Goal: Obtain resource: Download file/media

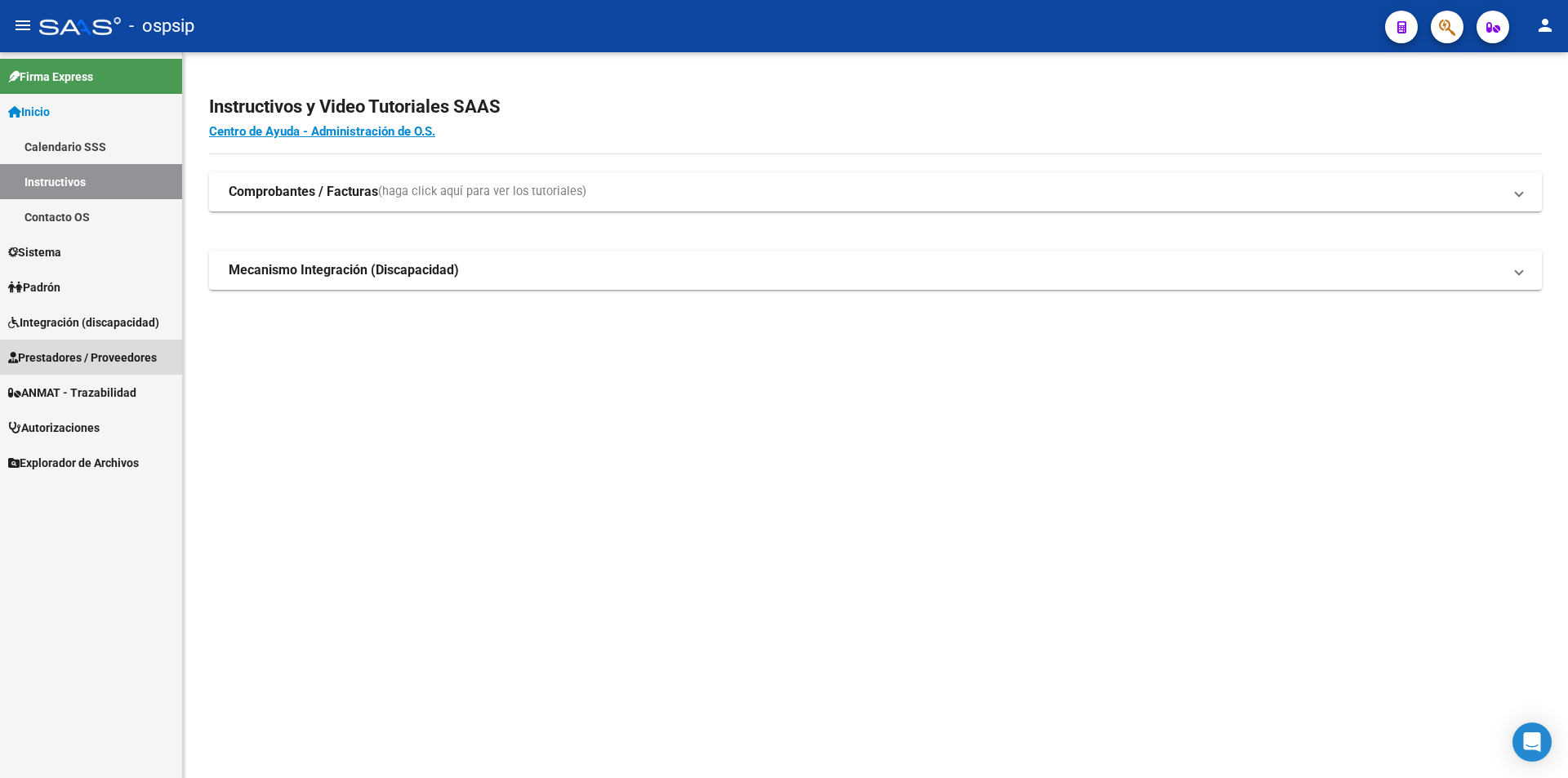
click at [67, 357] on span "Prestadores / Proveedores" at bounding box center [82, 358] width 149 height 18
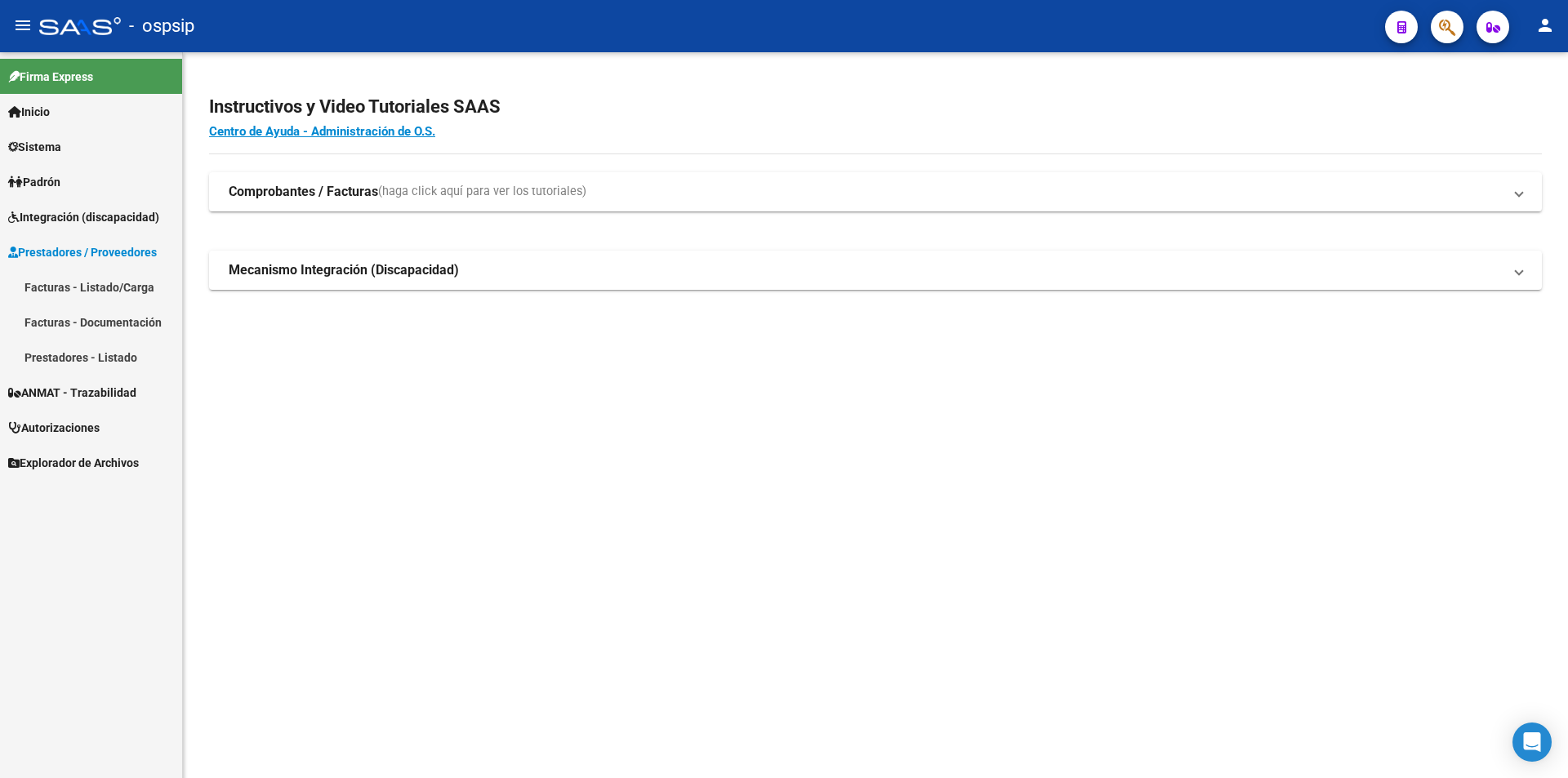
click at [54, 283] on link "Facturas - Listado/Carga" at bounding box center [91, 287] width 182 height 35
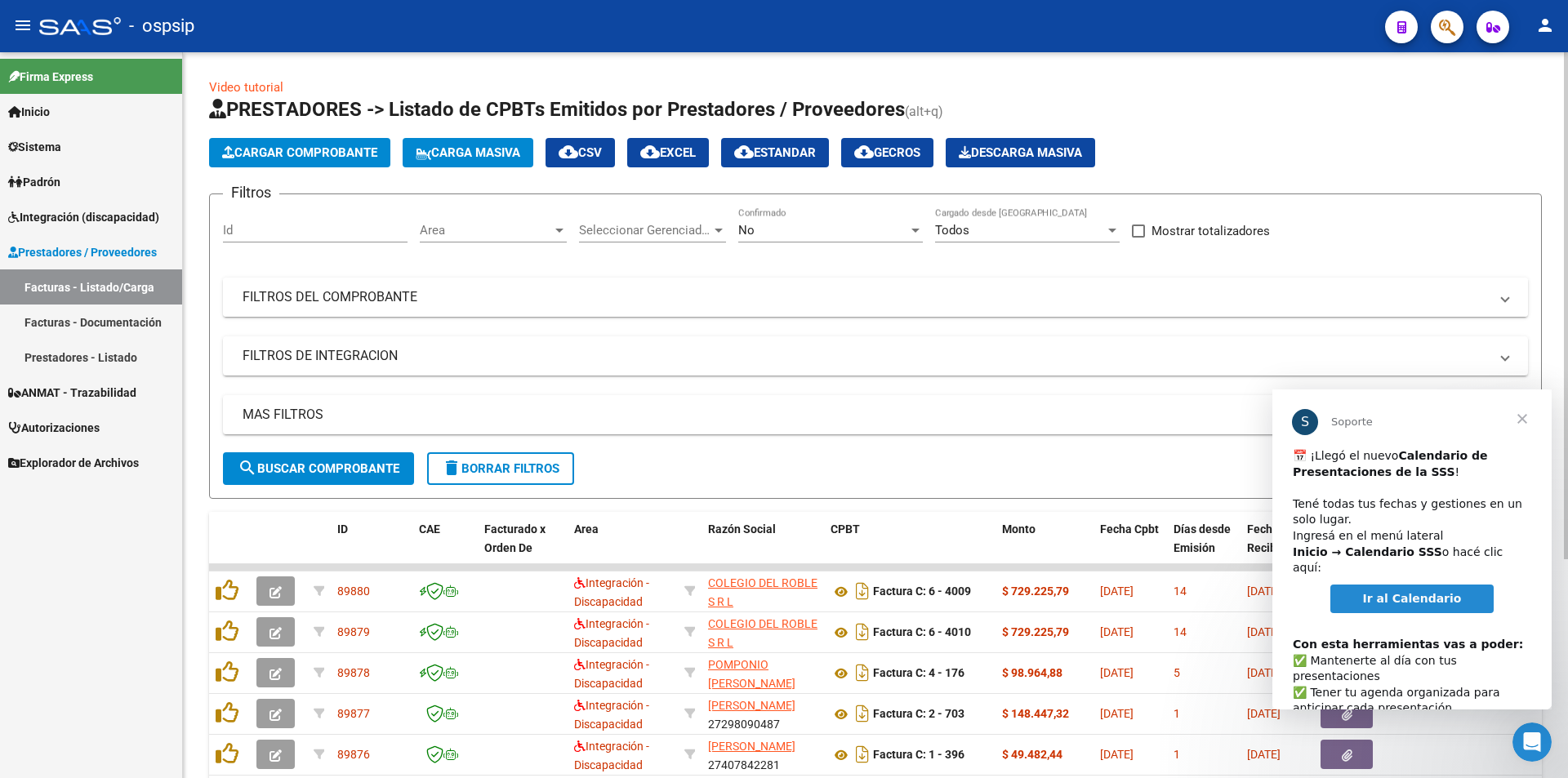
click at [396, 301] on mat-panel-title "FILTROS DEL COMPROBANTE" at bounding box center [865, 297] width 1247 height 18
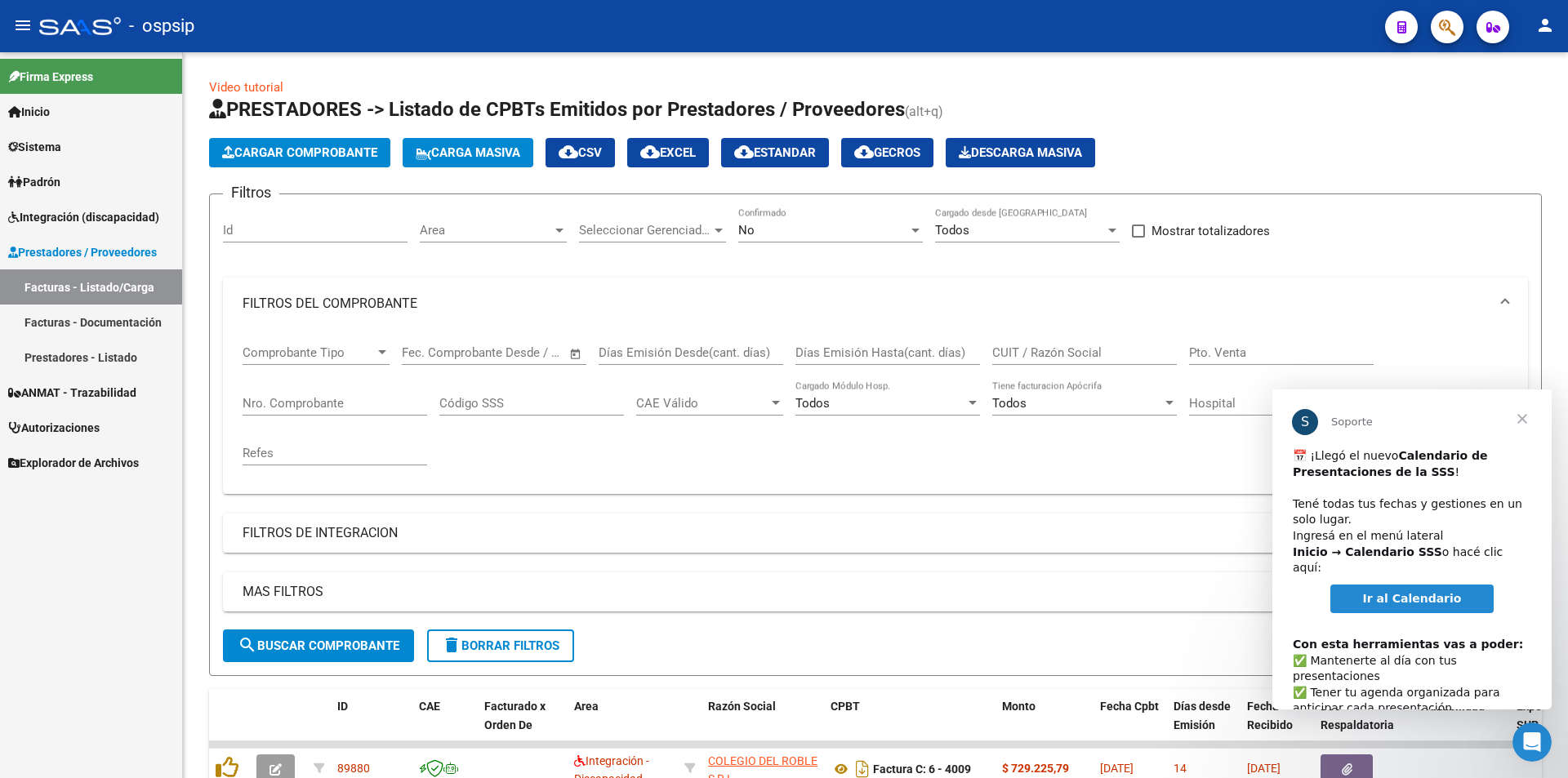
click at [1521, 418] on span "Cerrar" at bounding box center [1522, 418] width 59 height 59
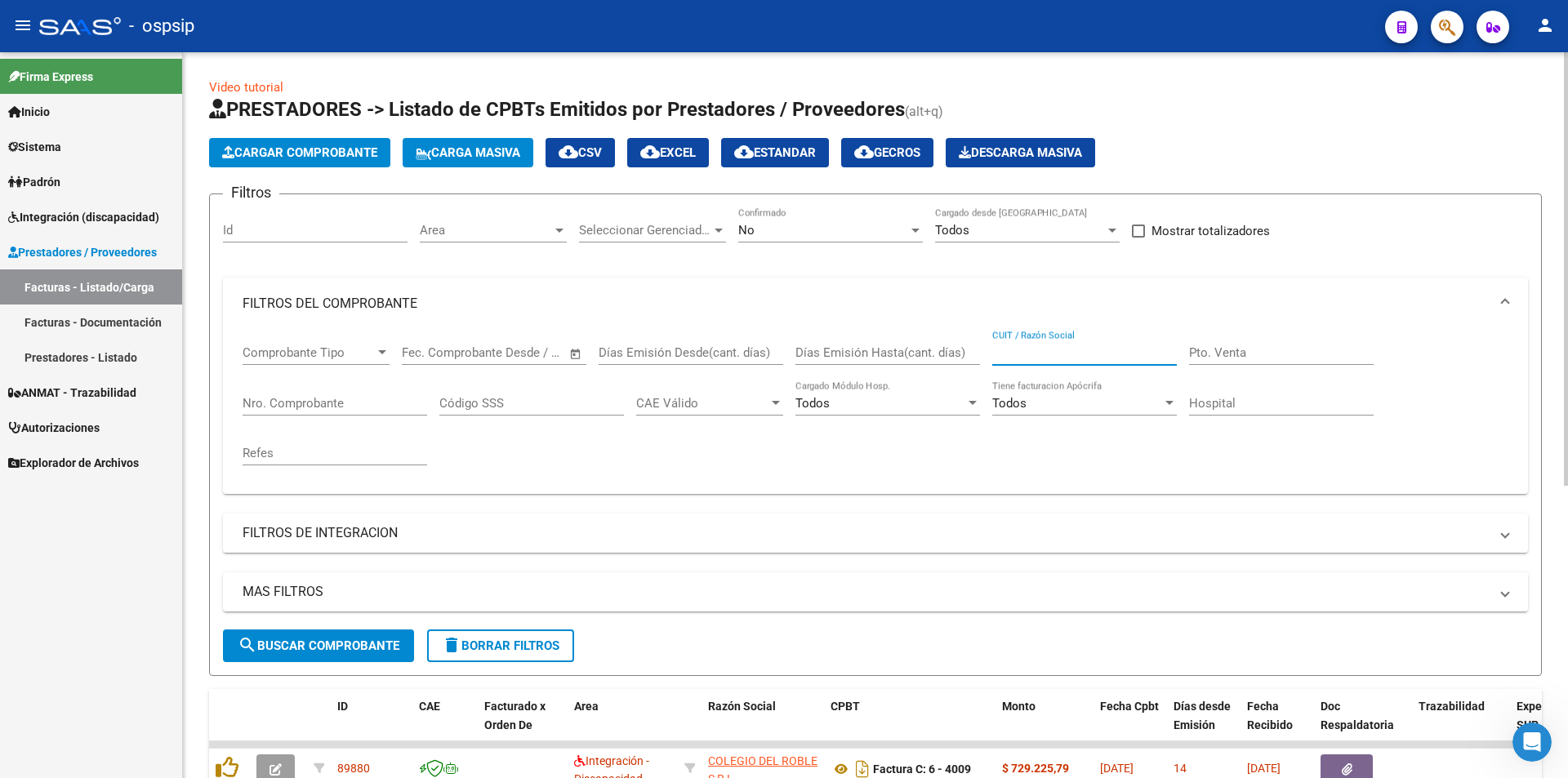
click at [1051, 350] on input "CUIT / Razón Social" at bounding box center [1085, 353] width 184 height 15
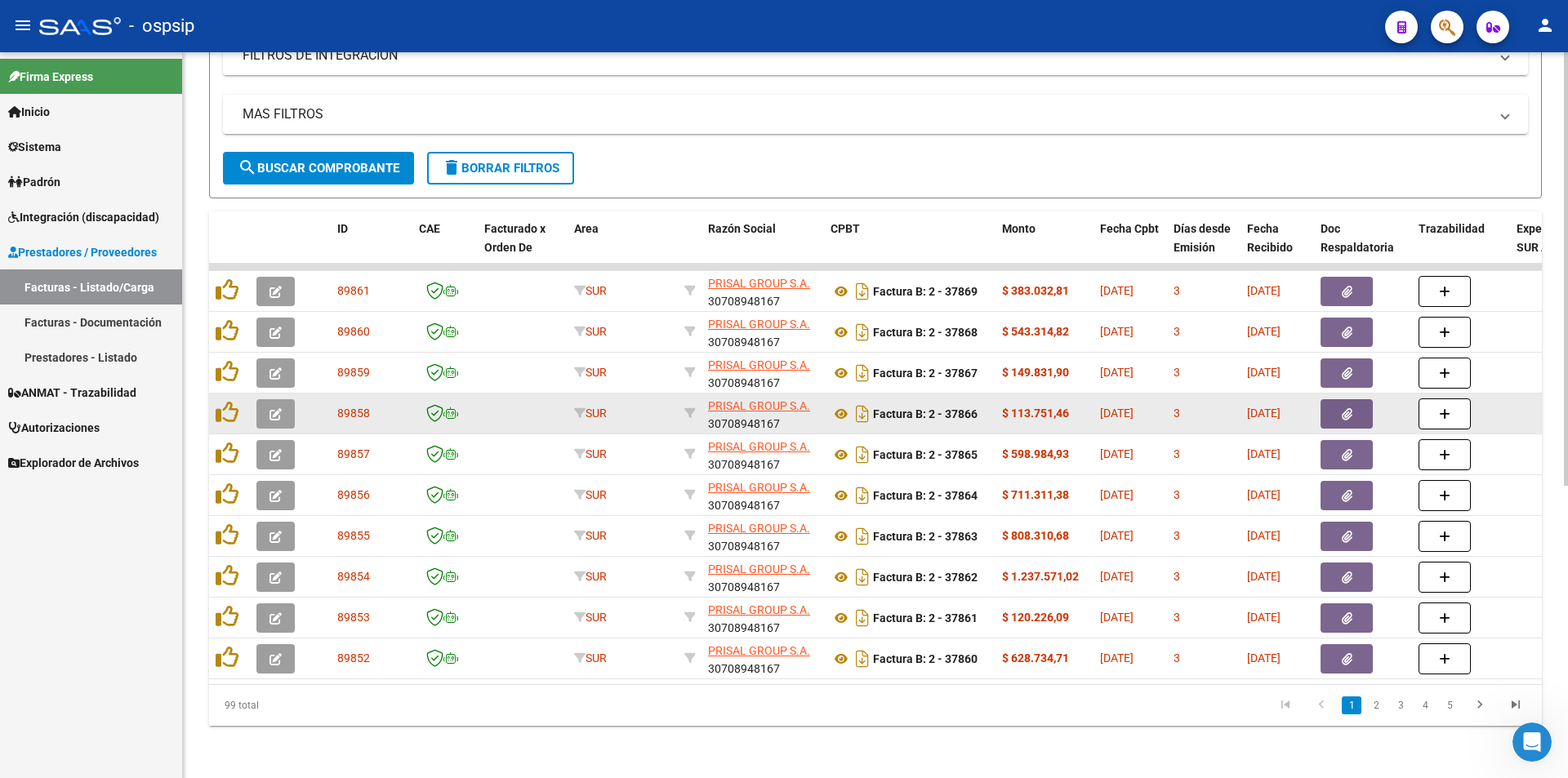
scroll to position [490, 0]
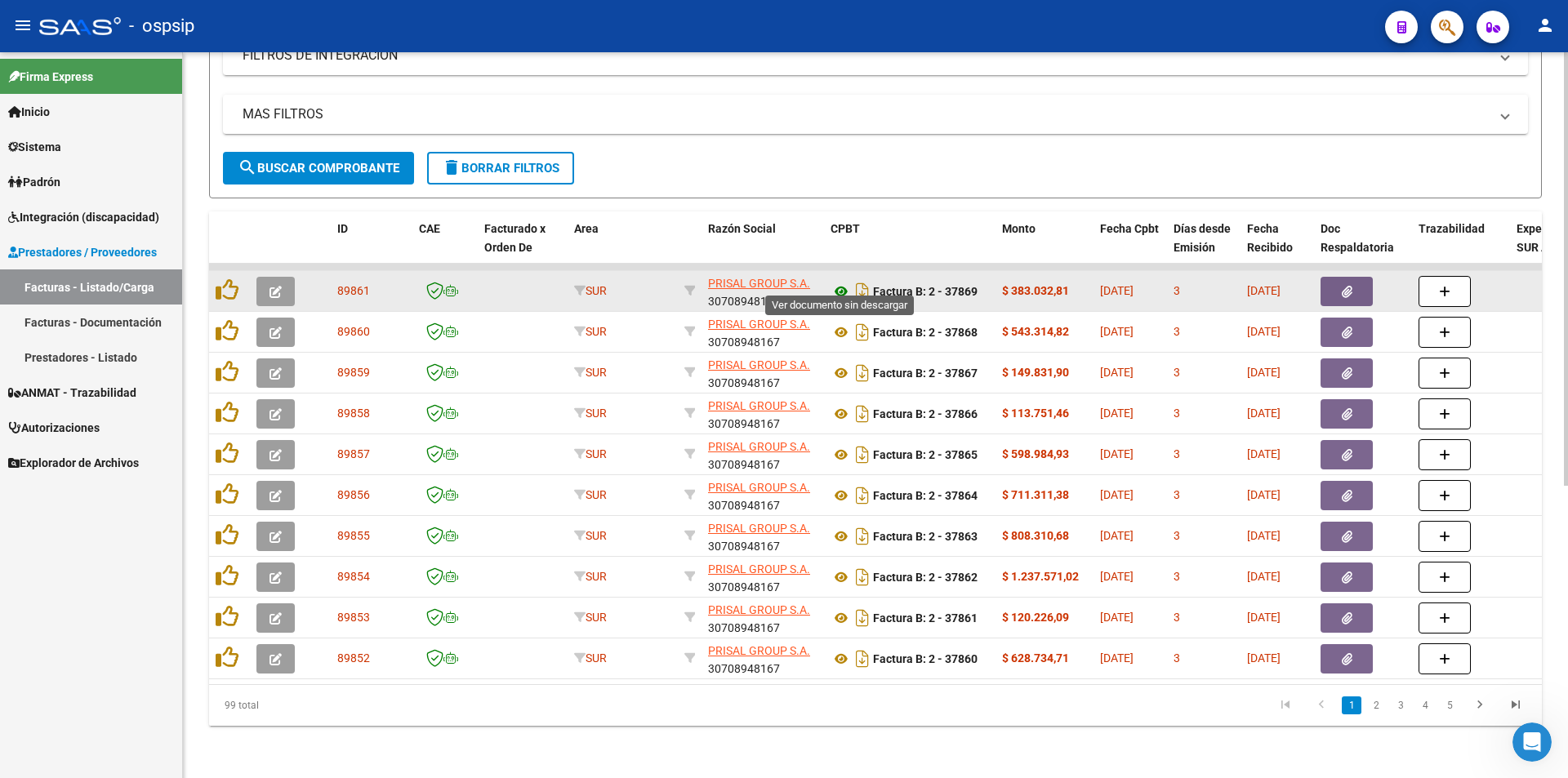
type input "prisal"
click at [845, 282] on icon at bounding box center [841, 291] width 22 height 20
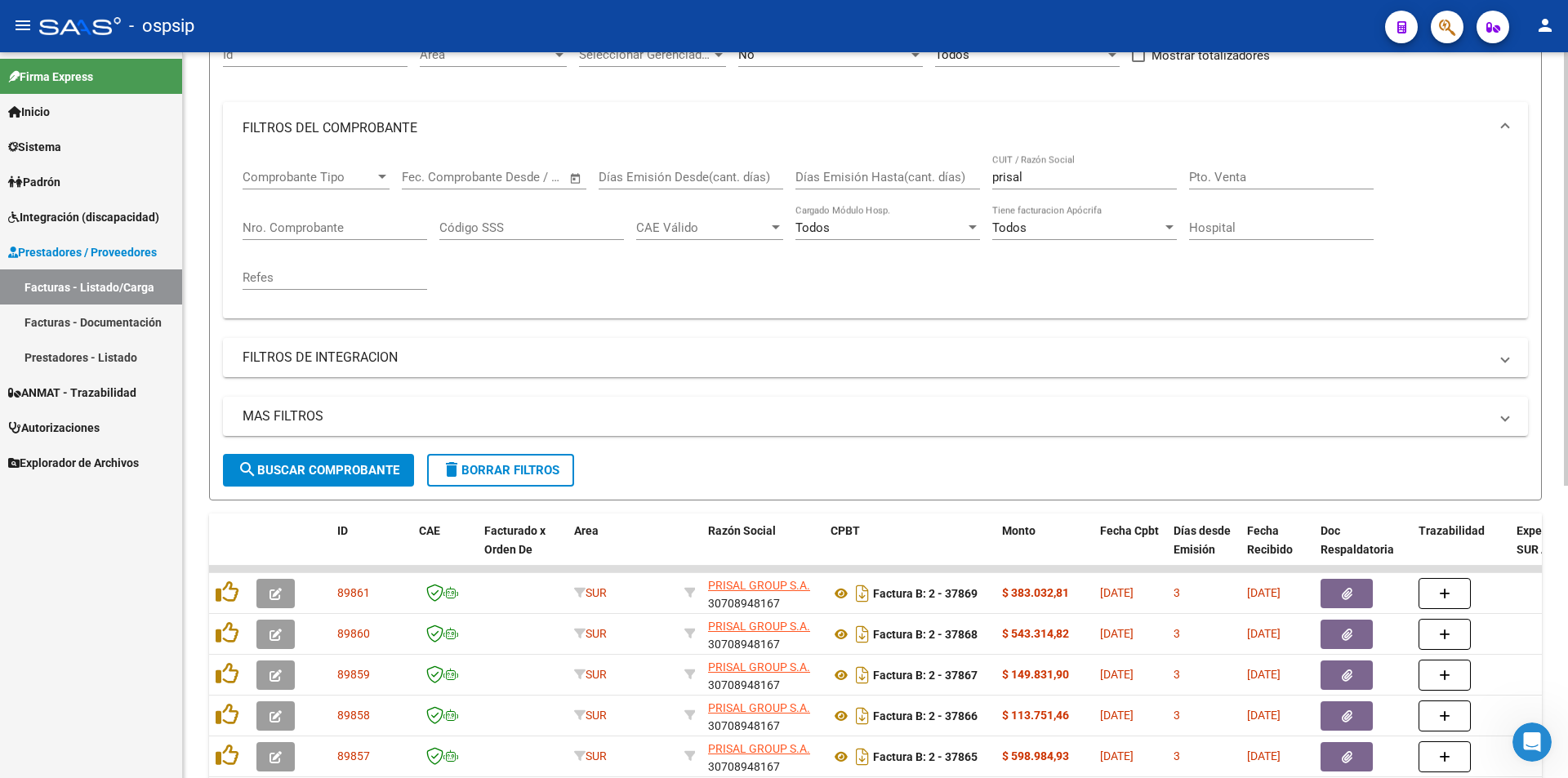
scroll to position [0, 0]
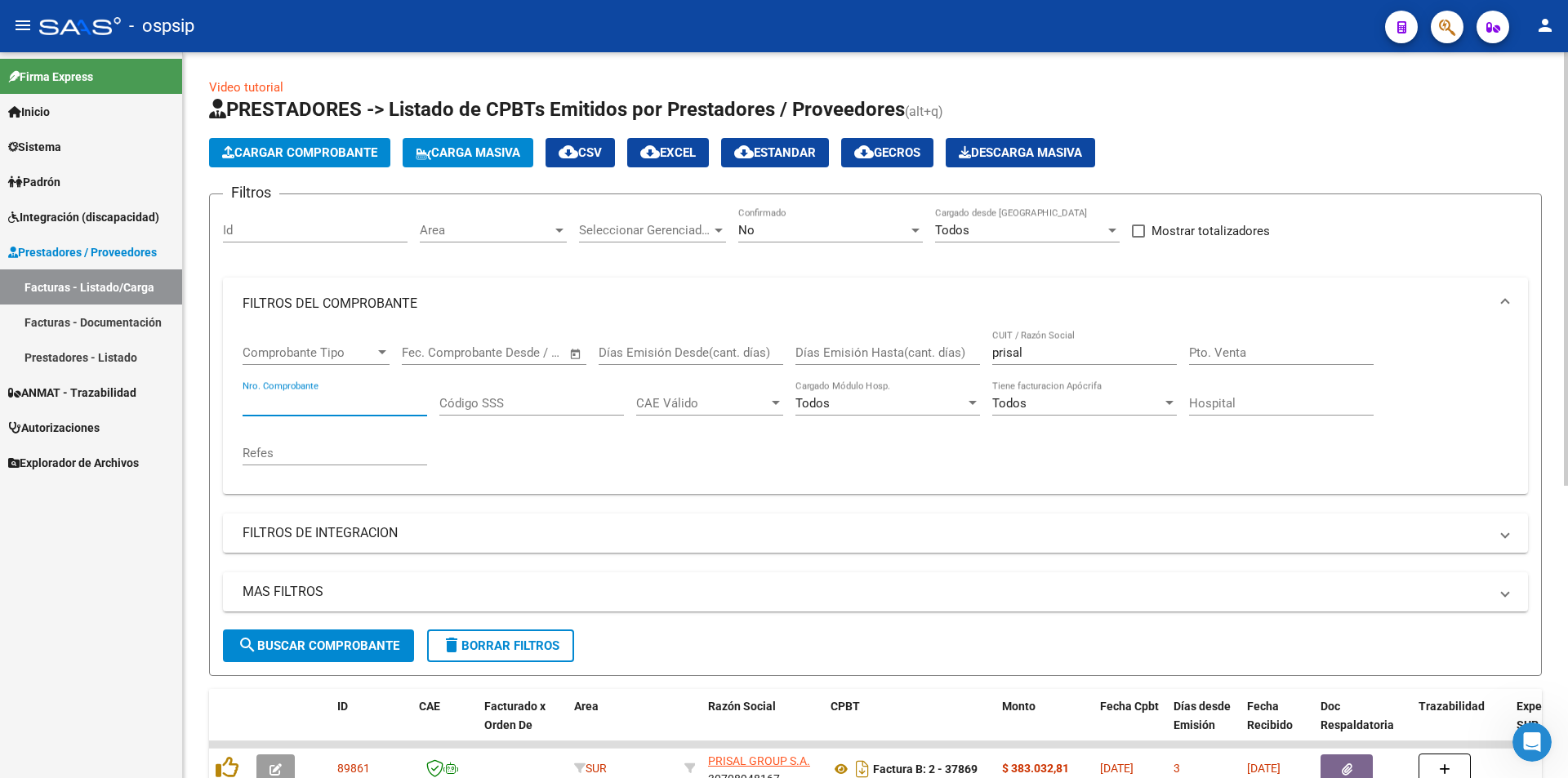
click at [306, 403] on input "Nro. Comprobante" at bounding box center [335, 404] width 184 height 15
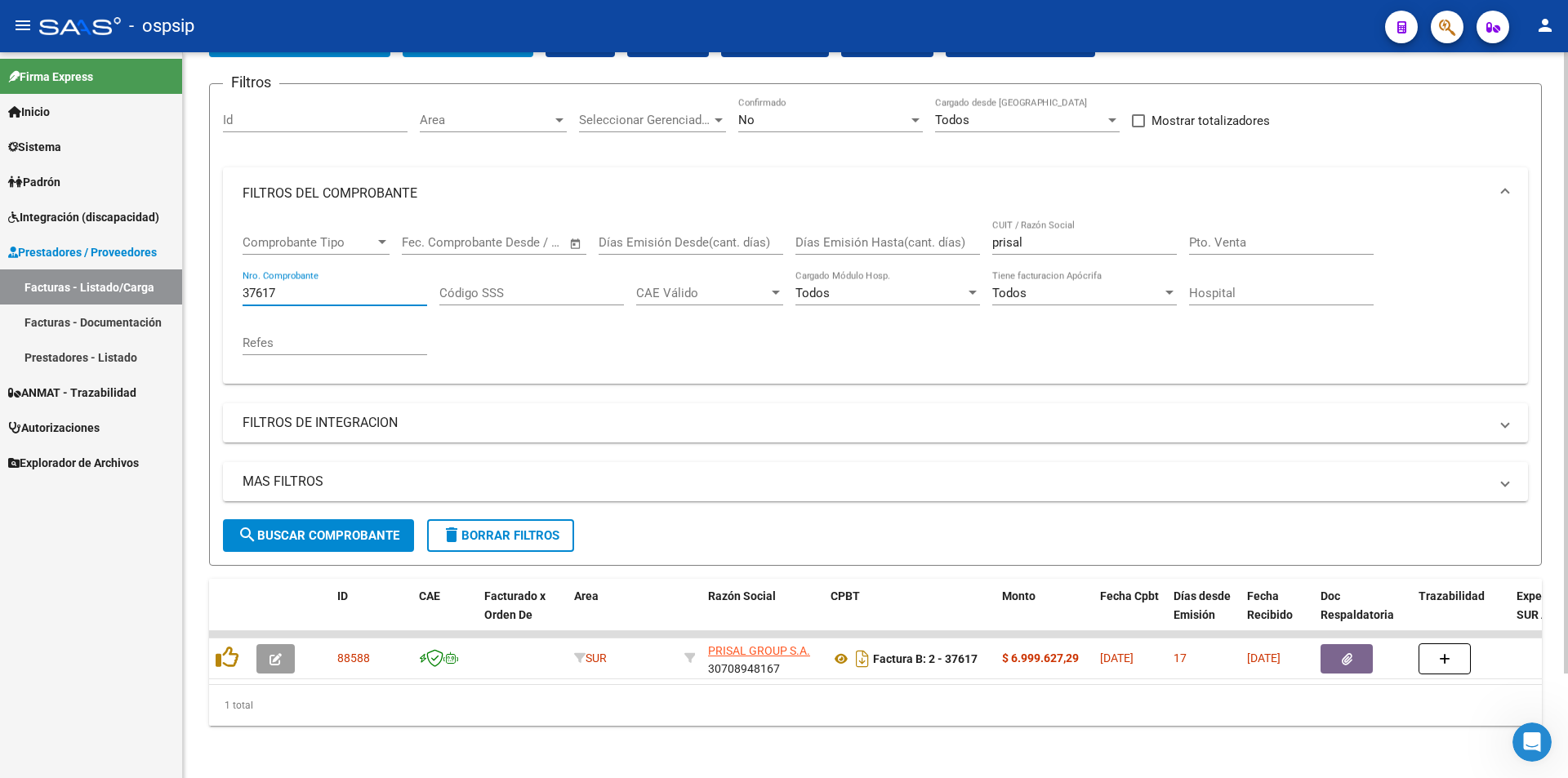
scroll to position [123, 0]
click at [1054, 220] on div "prisal CUIT / Razón Social" at bounding box center [1085, 237] width 184 height 35
click at [316, 286] on input "37617" at bounding box center [335, 293] width 184 height 15
type input "3"
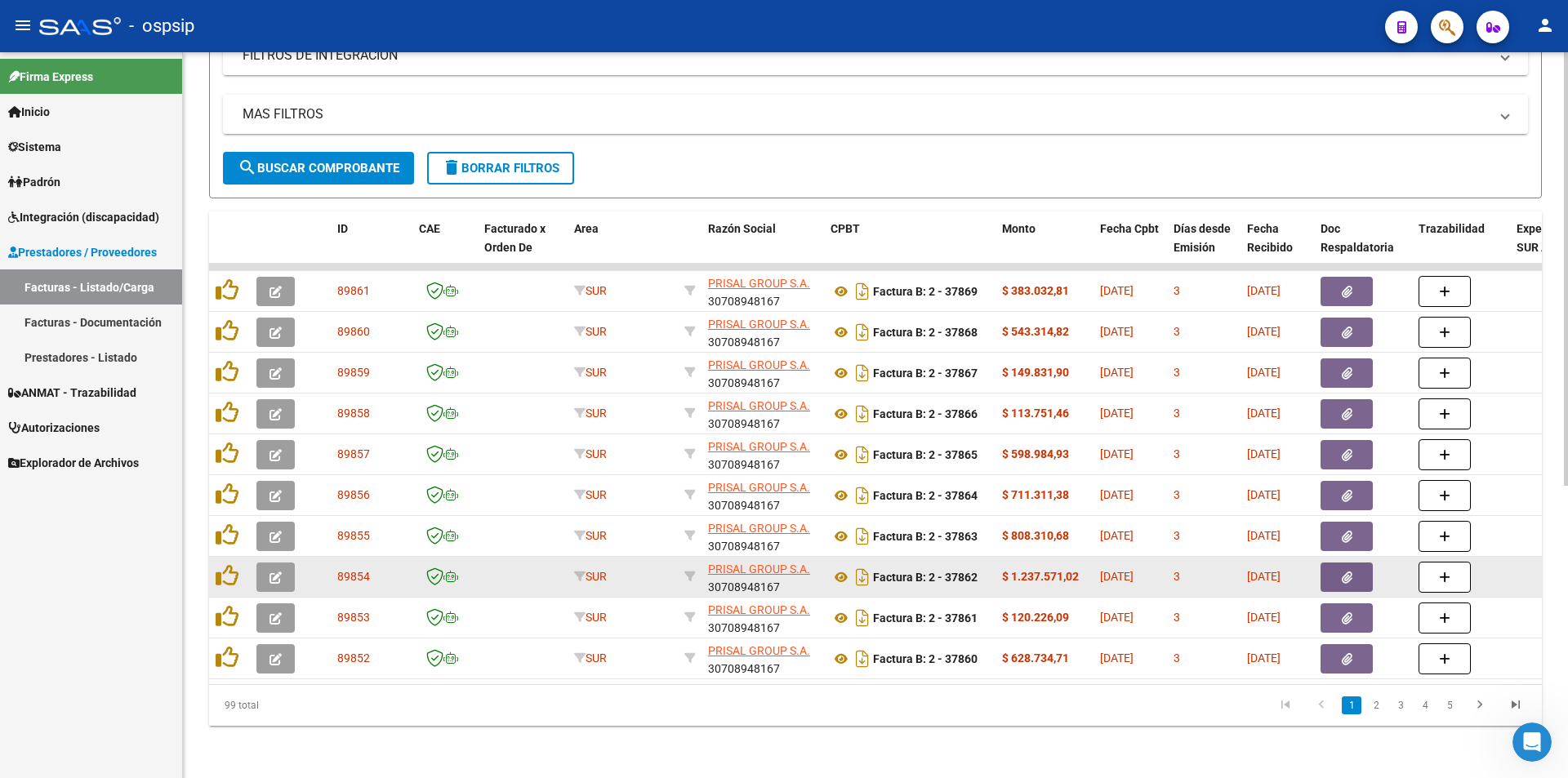
scroll to position [490, 0]
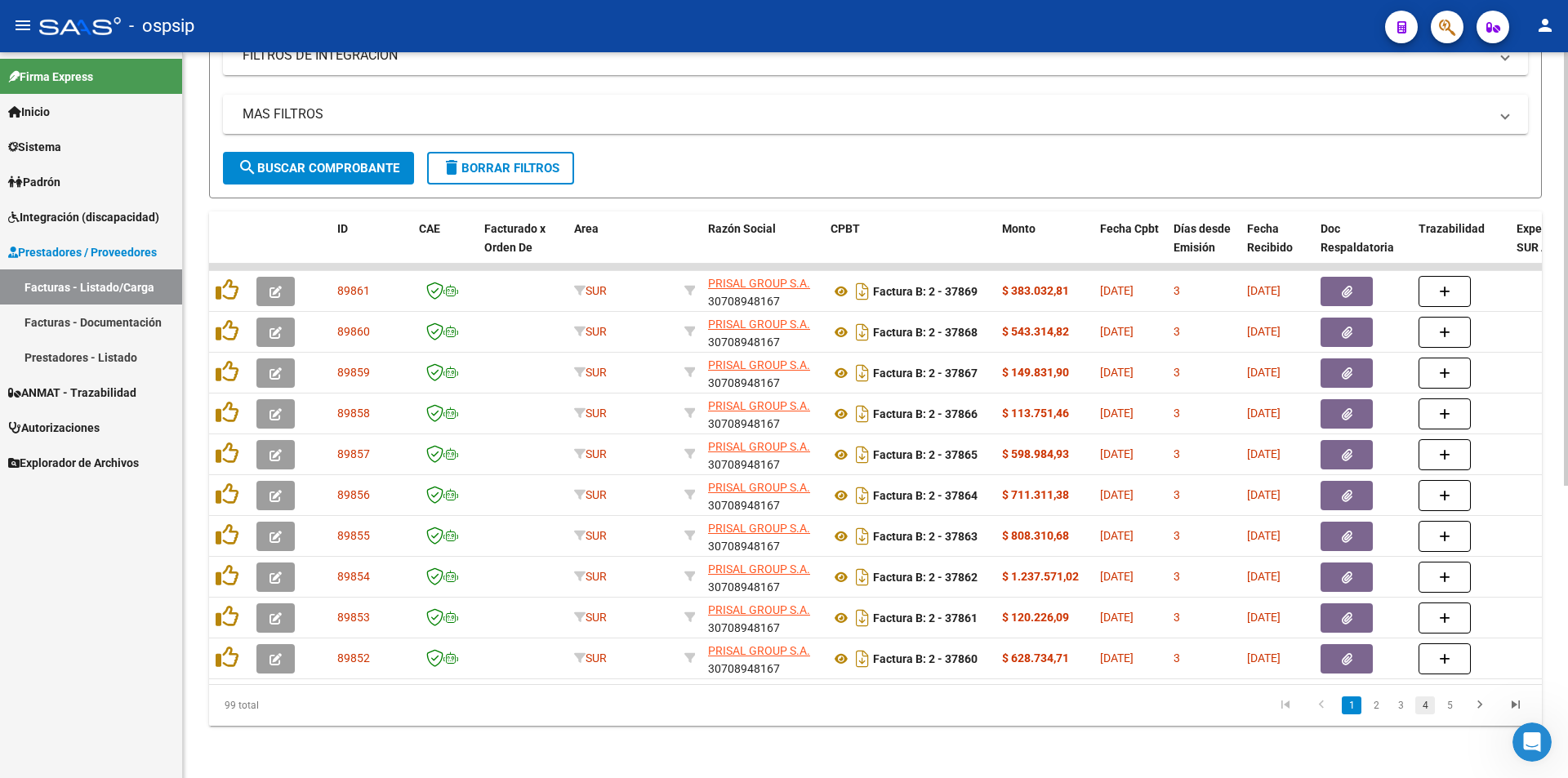
click at [1429, 707] on link "4" at bounding box center [1426, 706] width 20 height 18
click at [1428, 708] on link "5" at bounding box center [1426, 706] width 20 height 18
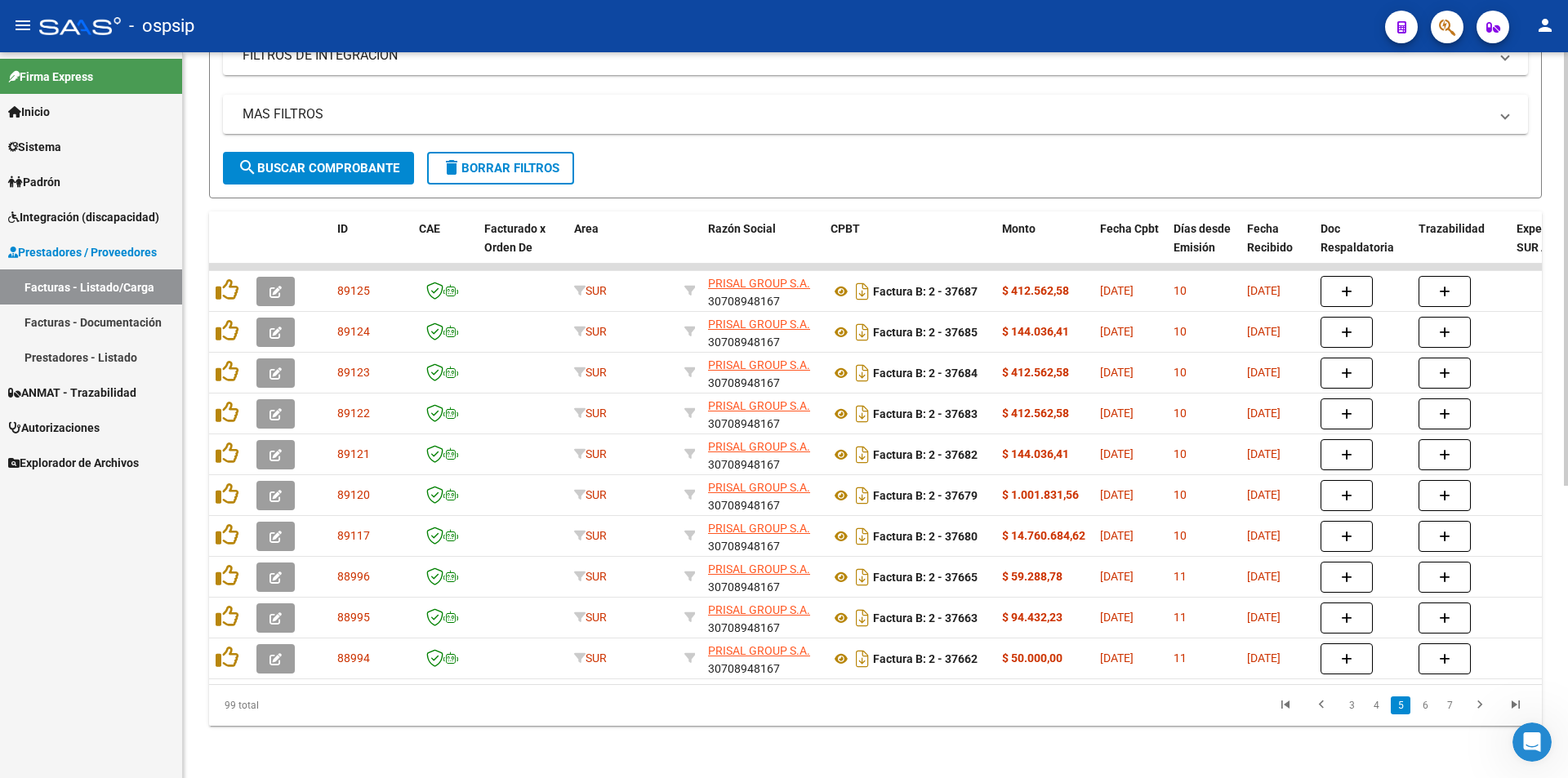
click at [1428, 708] on link "6" at bounding box center [1426, 706] width 20 height 18
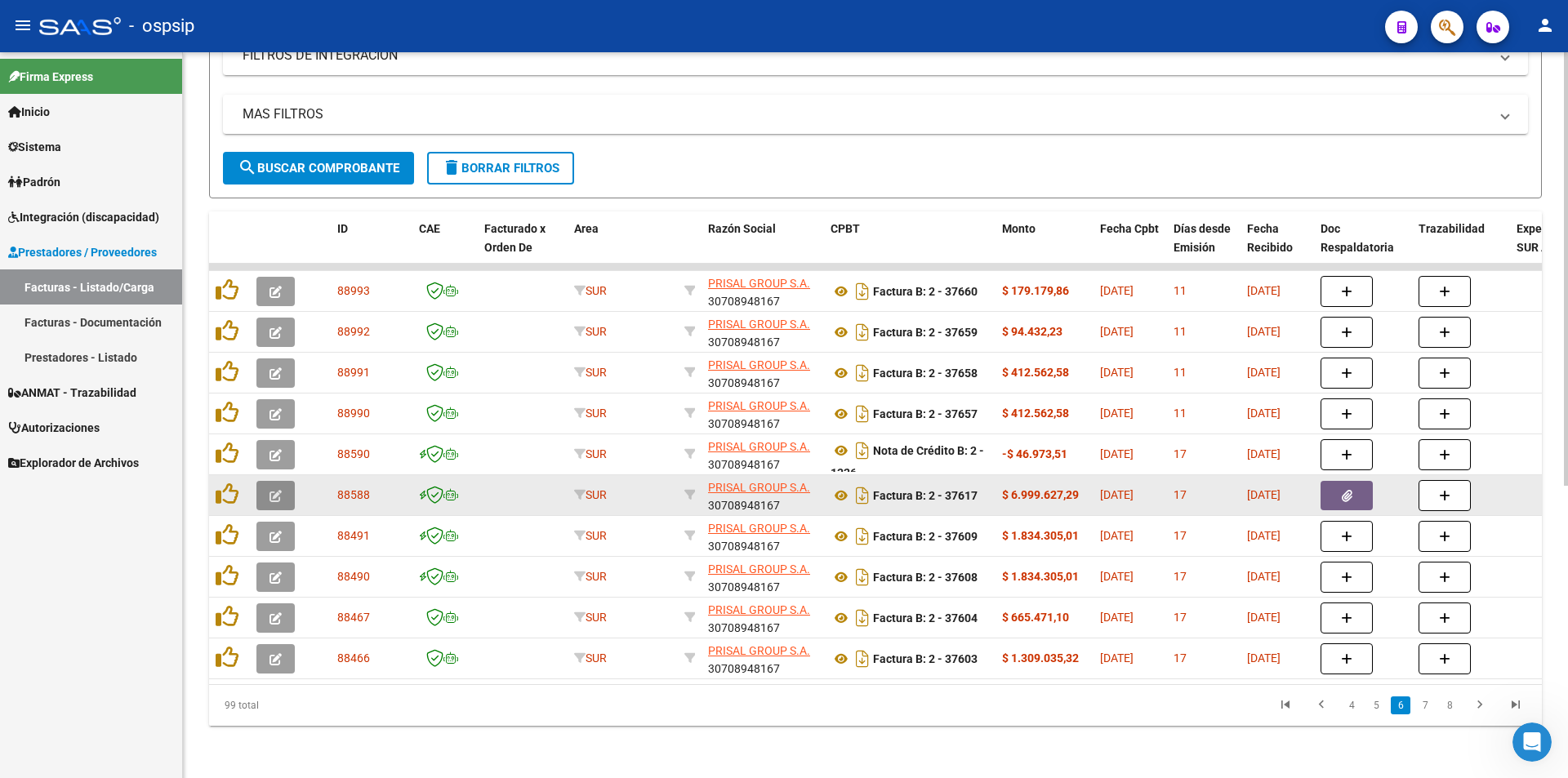
click at [277, 490] on icon "button" at bounding box center [276, 496] width 12 height 12
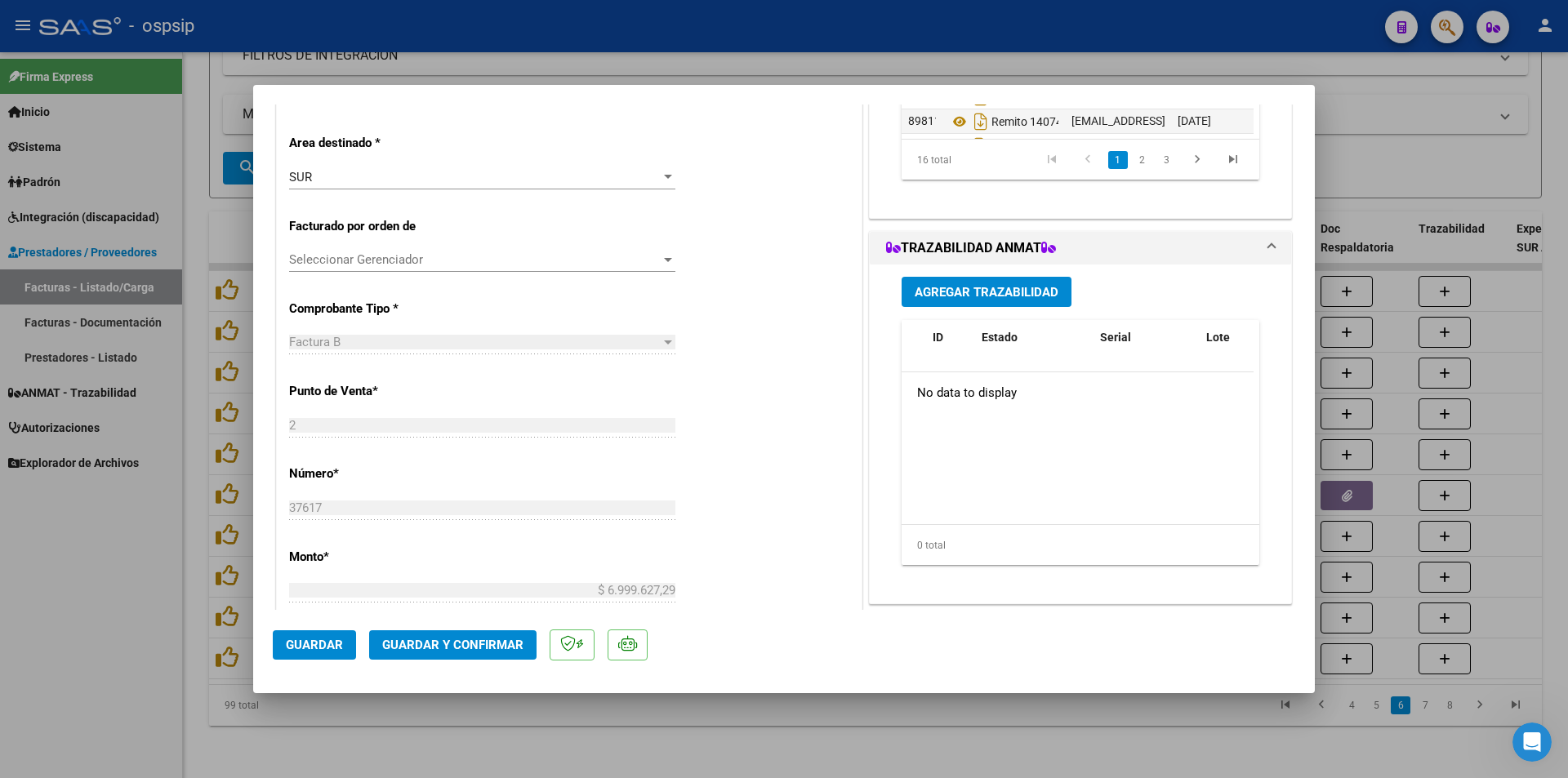
scroll to position [0, 0]
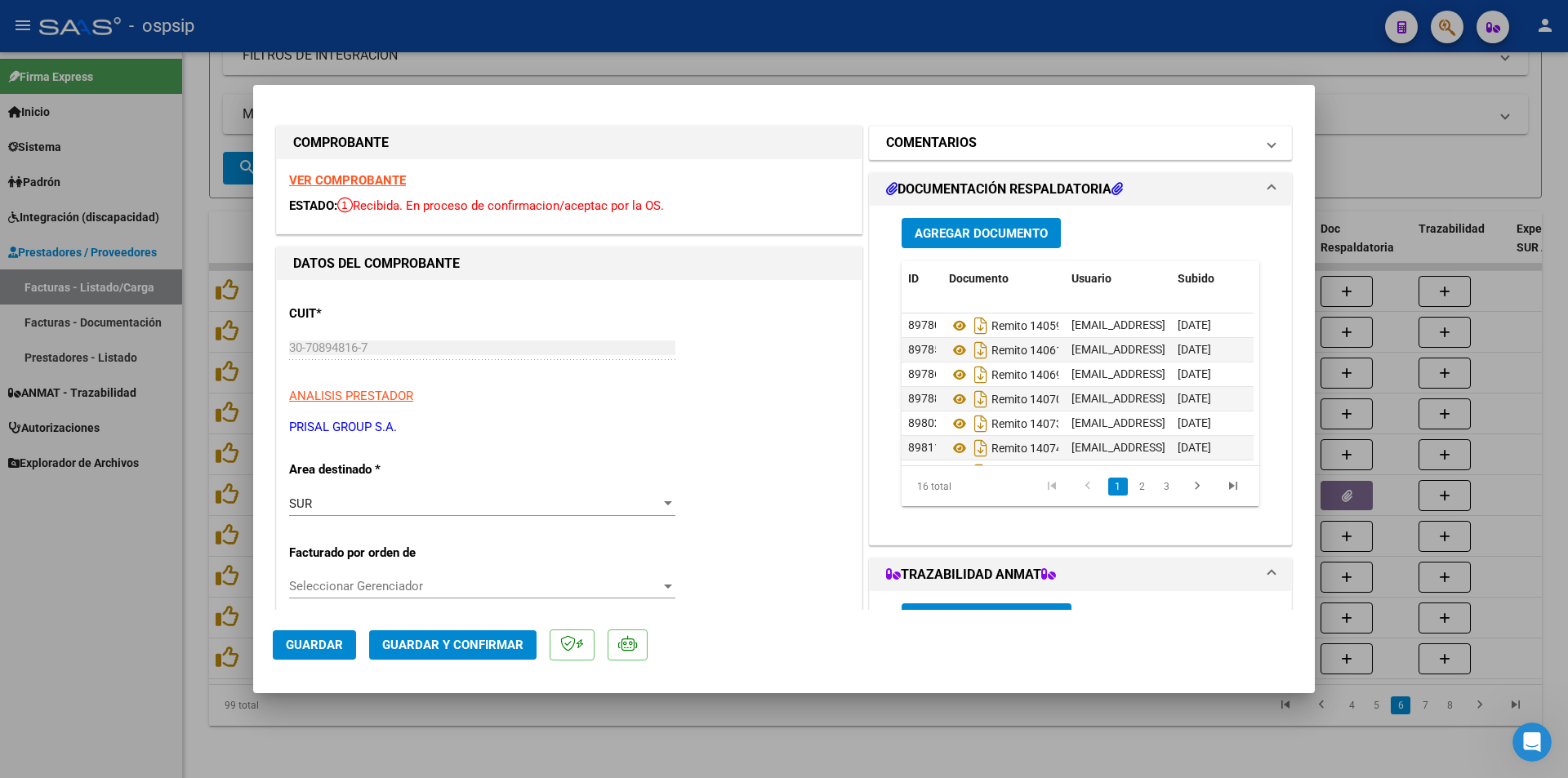
click at [1268, 147] on span at bounding box center [1272, 143] width 7 height 20
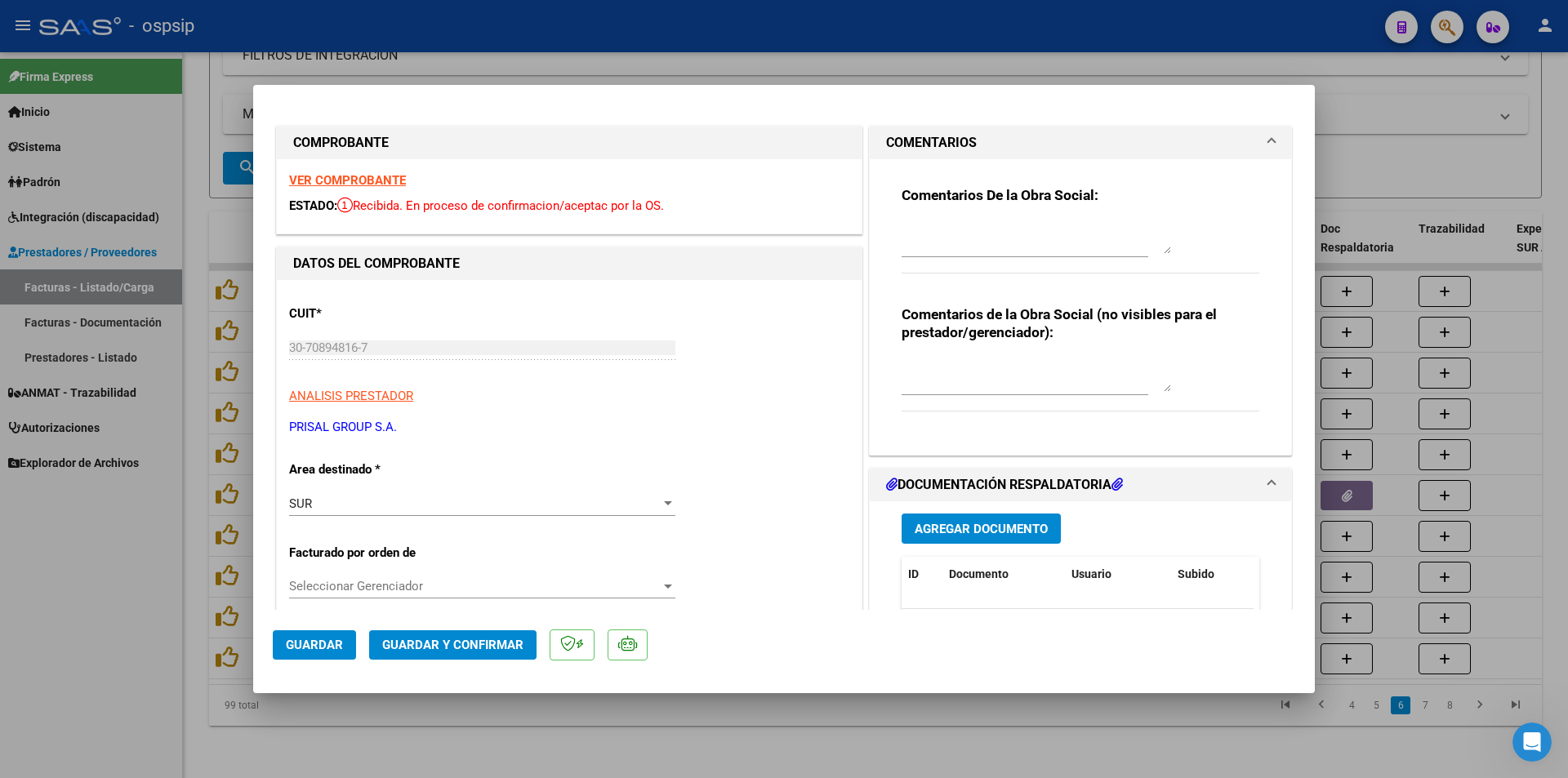
click at [911, 385] on textarea at bounding box center [1036, 375] width 270 height 32
type textarea "e"
click at [1007, 368] on textarea "envian NC x el total, facturan por afiliado" at bounding box center [1036, 375] width 270 height 32
click at [973, 384] on textarea "envian NC x el total. Van a facturan por afiliado" at bounding box center [1036, 375] width 270 height 32
click at [1036, 384] on textarea "envian NC x el total. Van a facturar por afiliado" at bounding box center [1036, 375] width 270 height 32
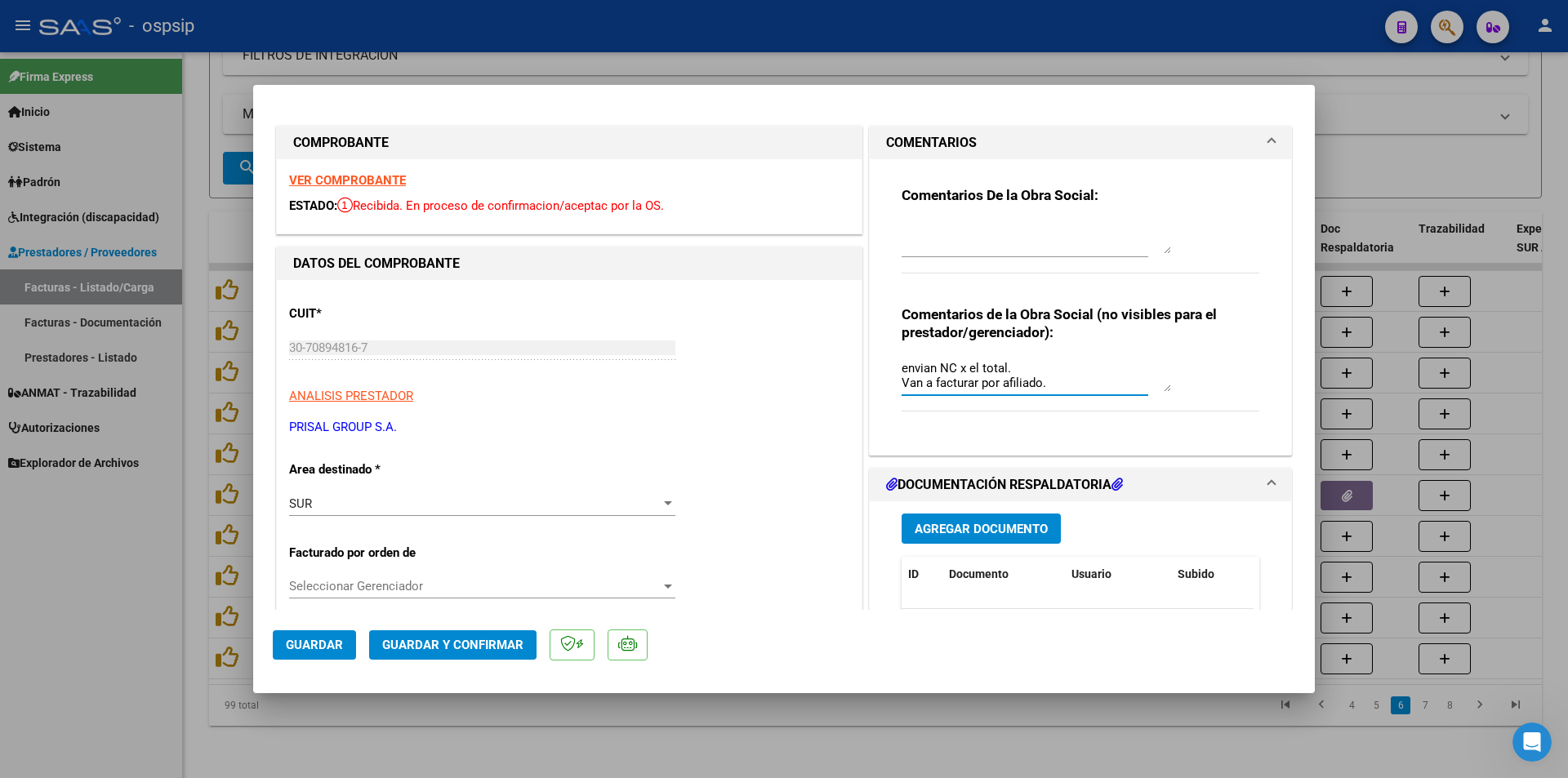
type textarea "envian NC x el total. Van a facturar por afiliado."
click at [297, 641] on span "Guardar" at bounding box center [314, 645] width 57 height 15
click at [56, 604] on div at bounding box center [784, 389] width 1568 height 778
type input "$ 0,00"
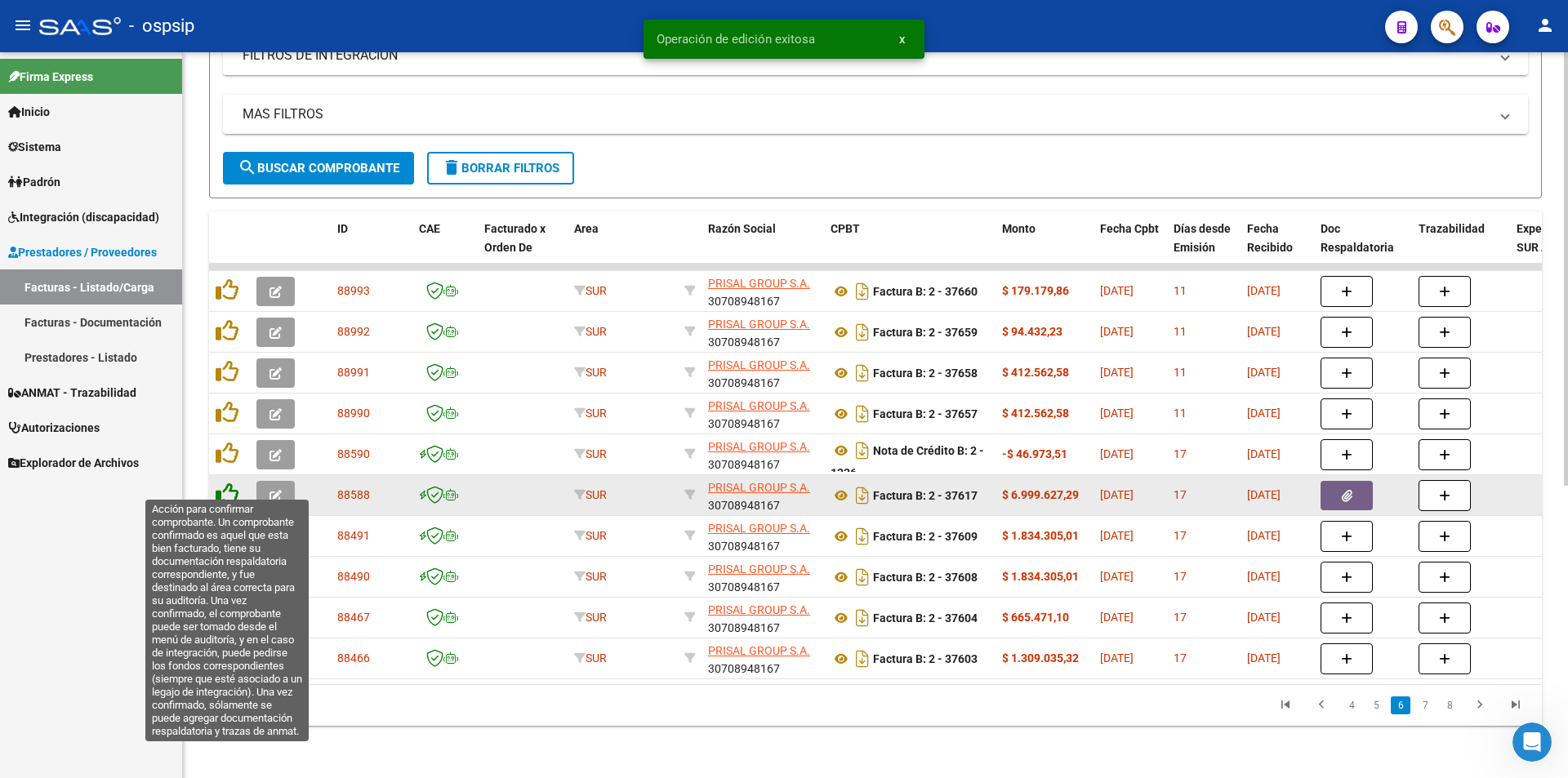
click at [222, 482] on icon at bounding box center [228, 494] width 23 height 23
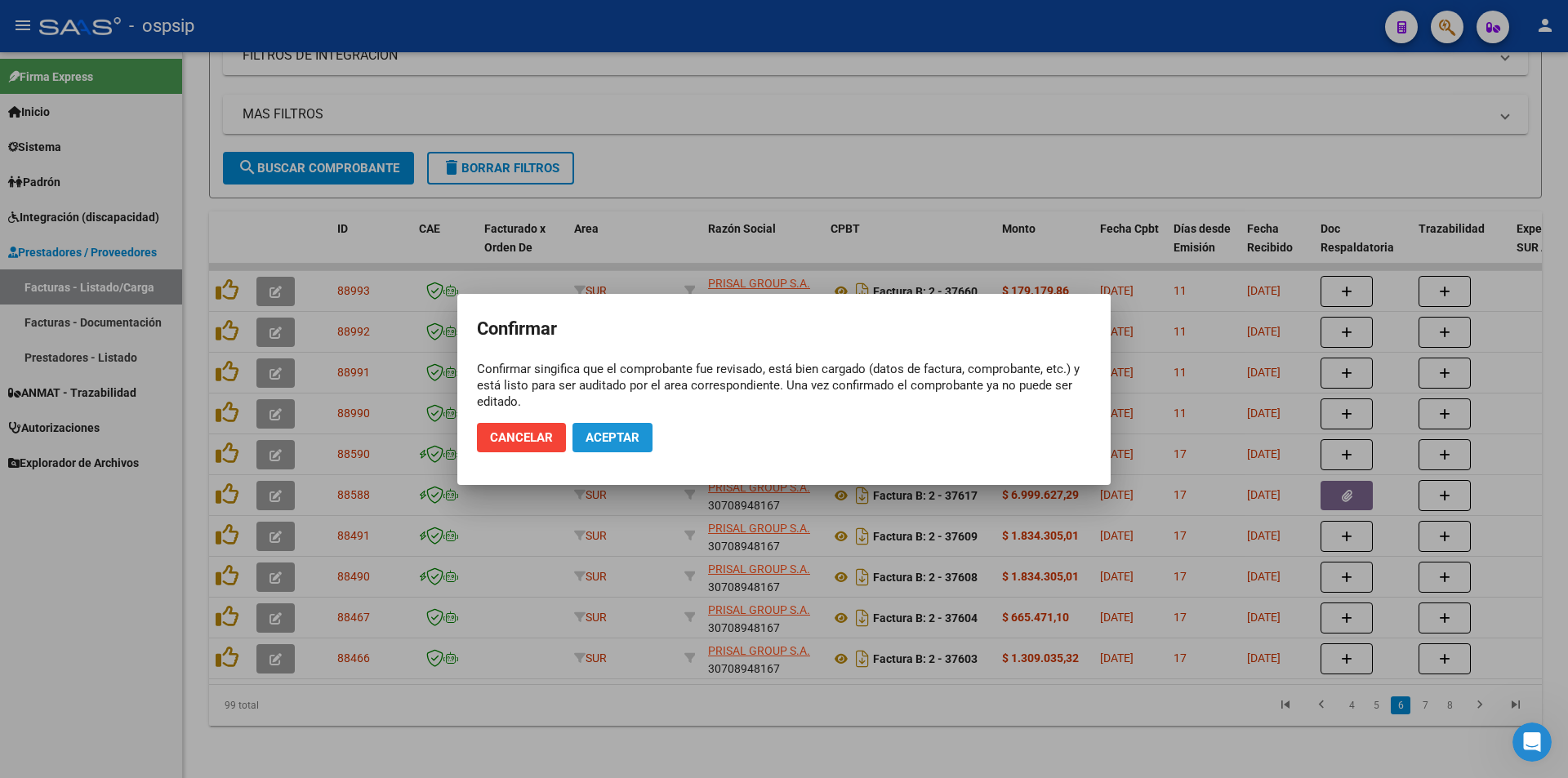
click at [600, 436] on span "Aceptar" at bounding box center [612, 438] width 54 height 15
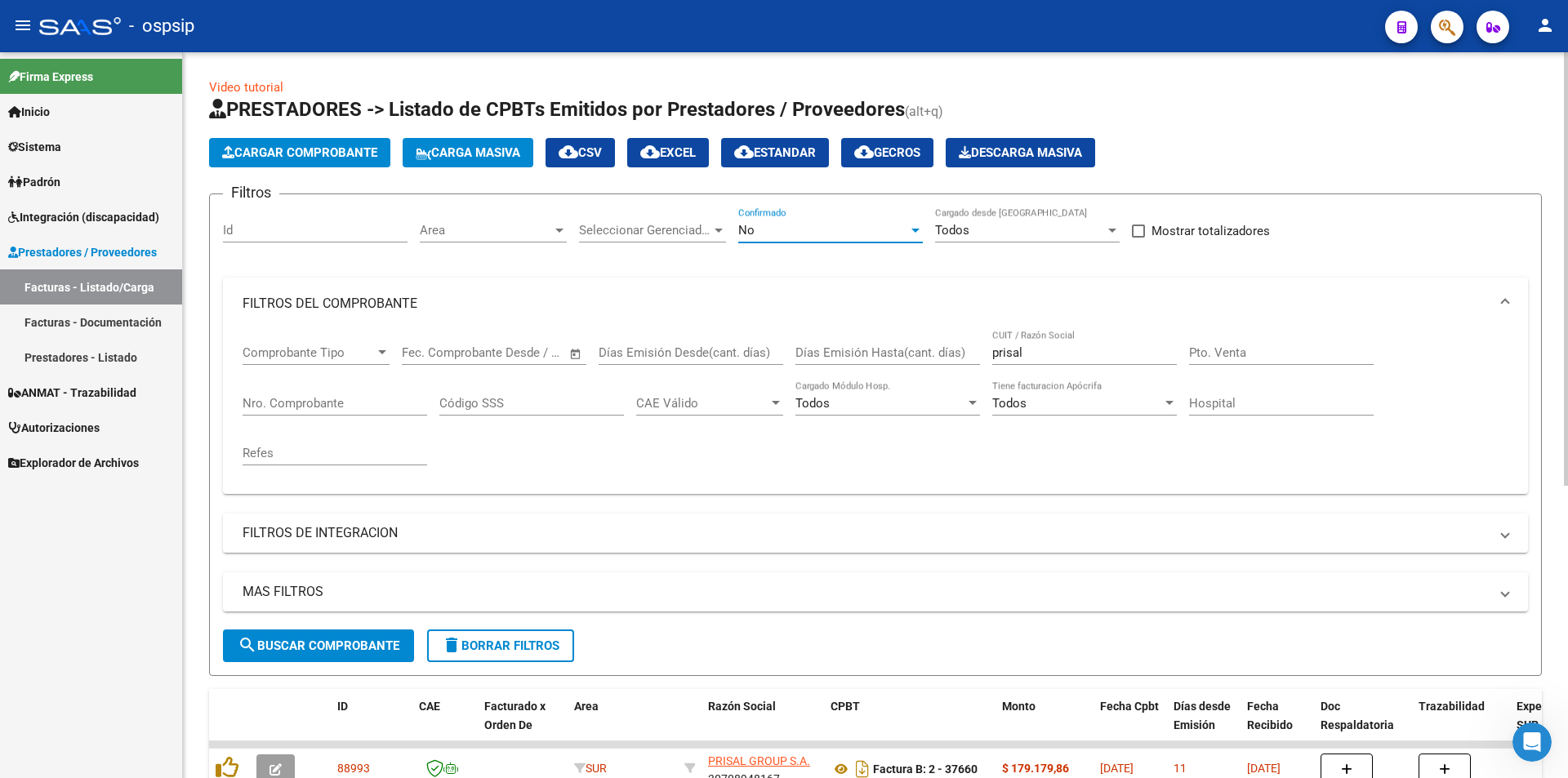
click at [914, 234] on div at bounding box center [916, 230] width 15 height 13
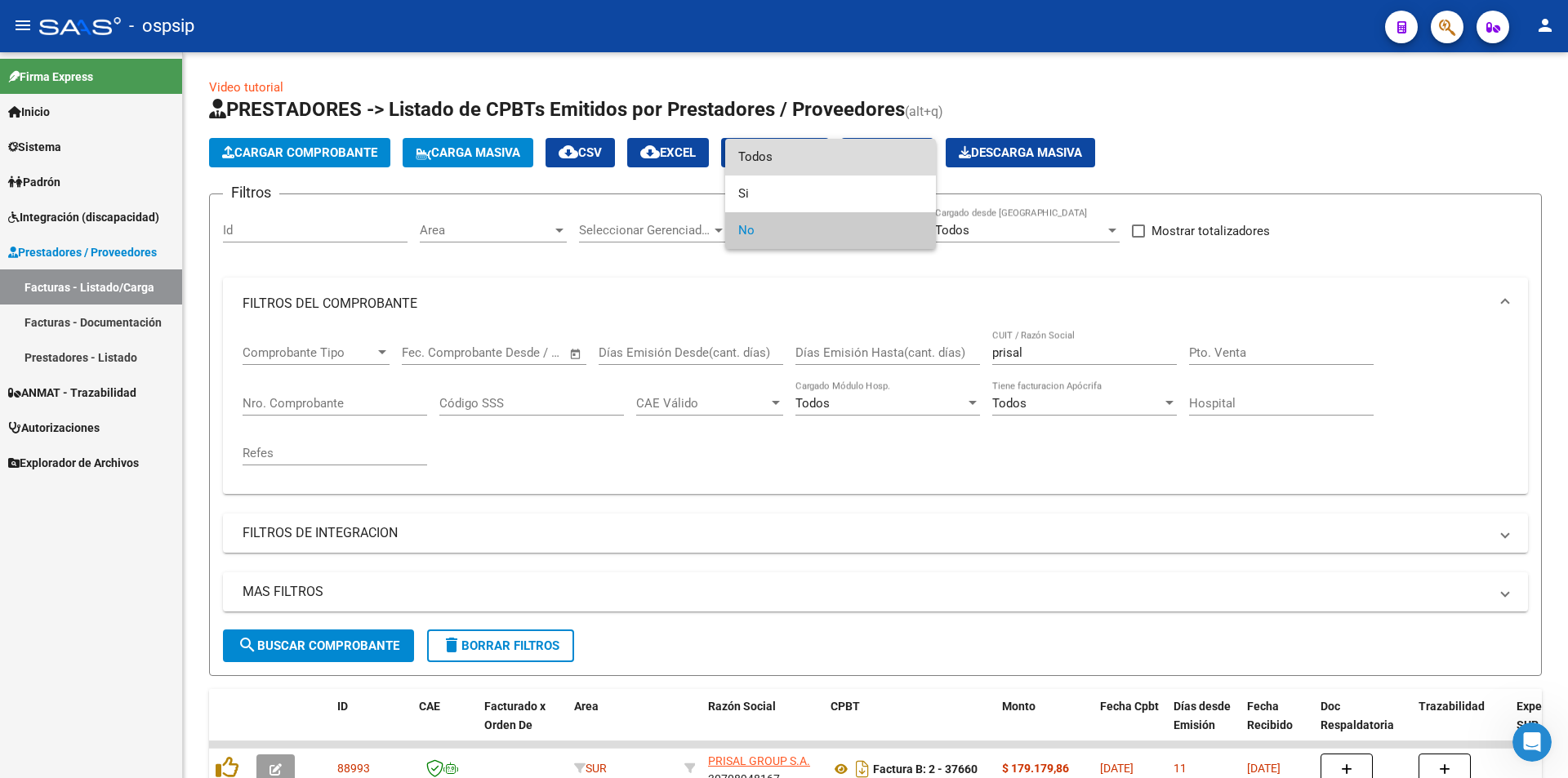
click at [801, 161] on span "Todos" at bounding box center [831, 157] width 184 height 37
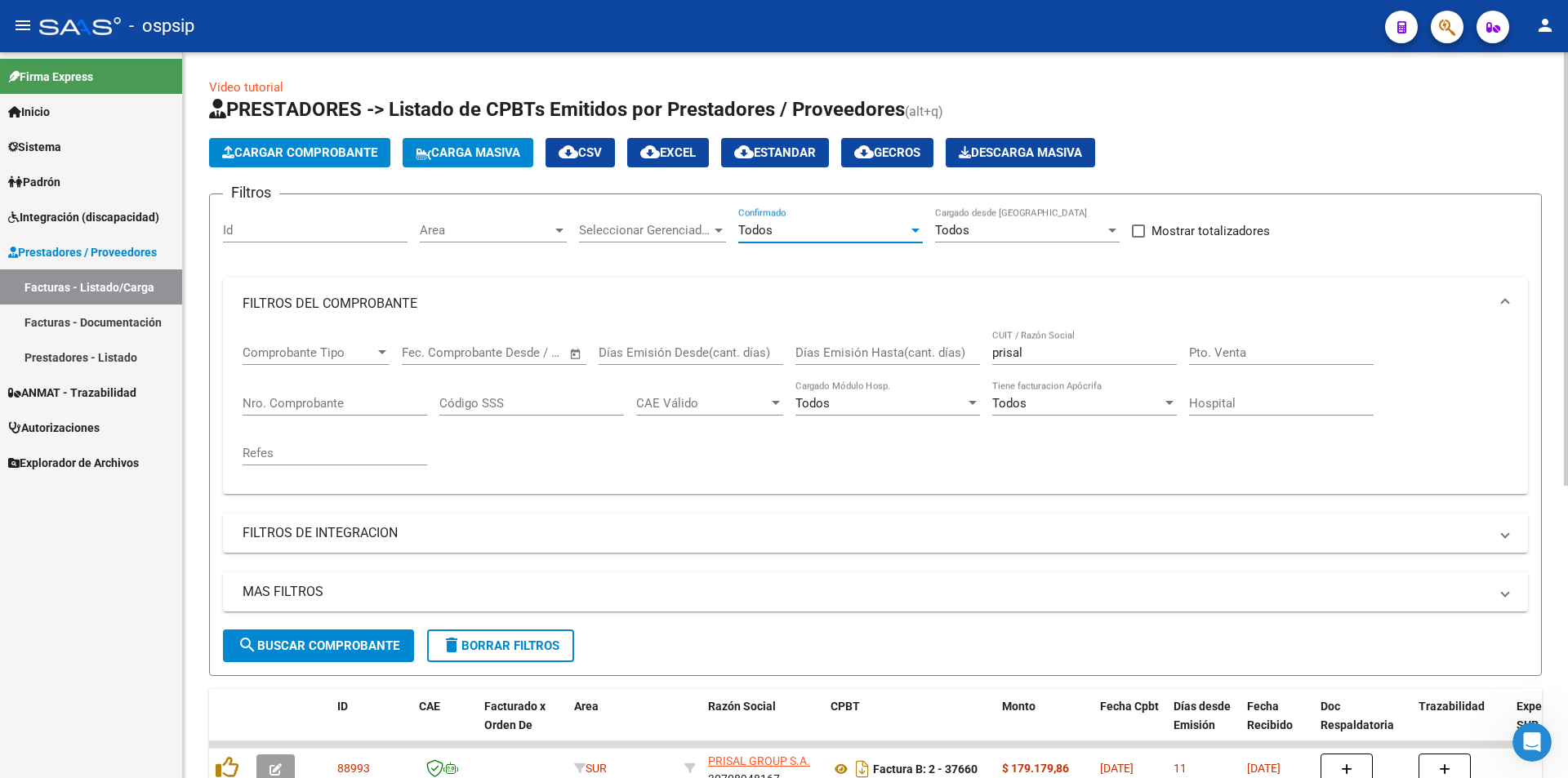
click at [264, 402] on input "Nro. Comprobante" at bounding box center [335, 404] width 184 height 15
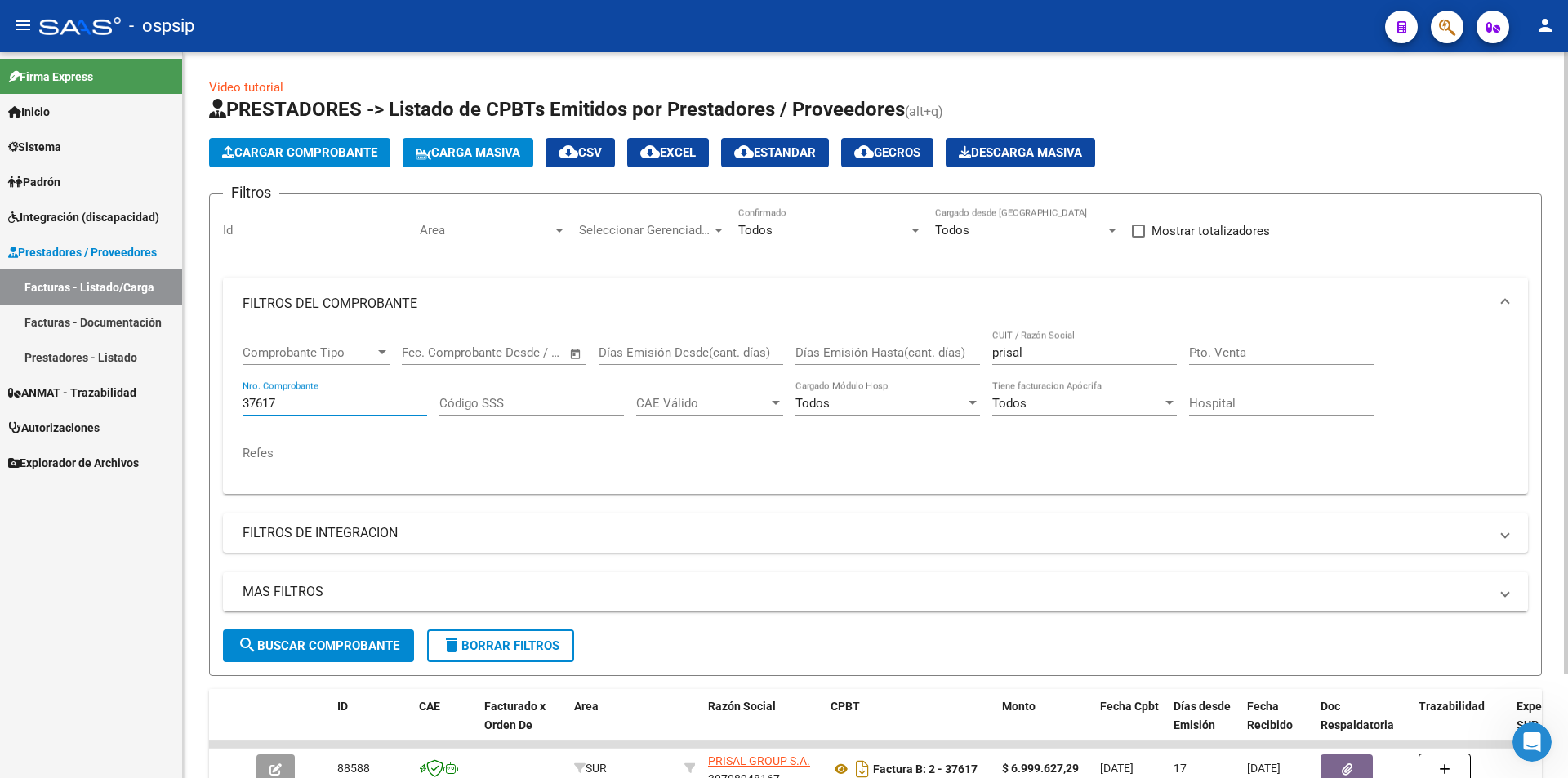
scroll to position [123, 0]
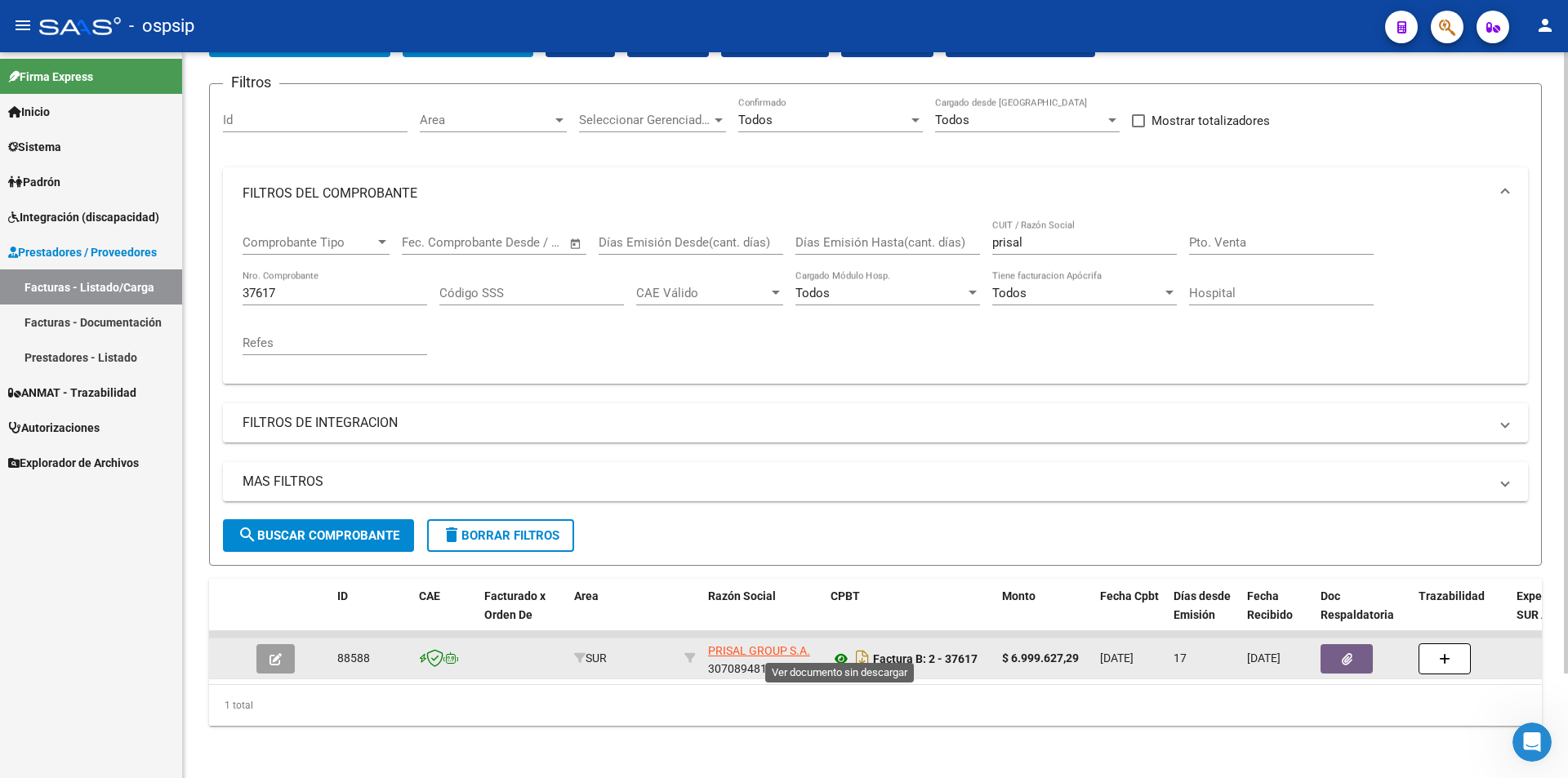
click at [839, 649] on icon at bounding box center [841, 659] width 22 height 20
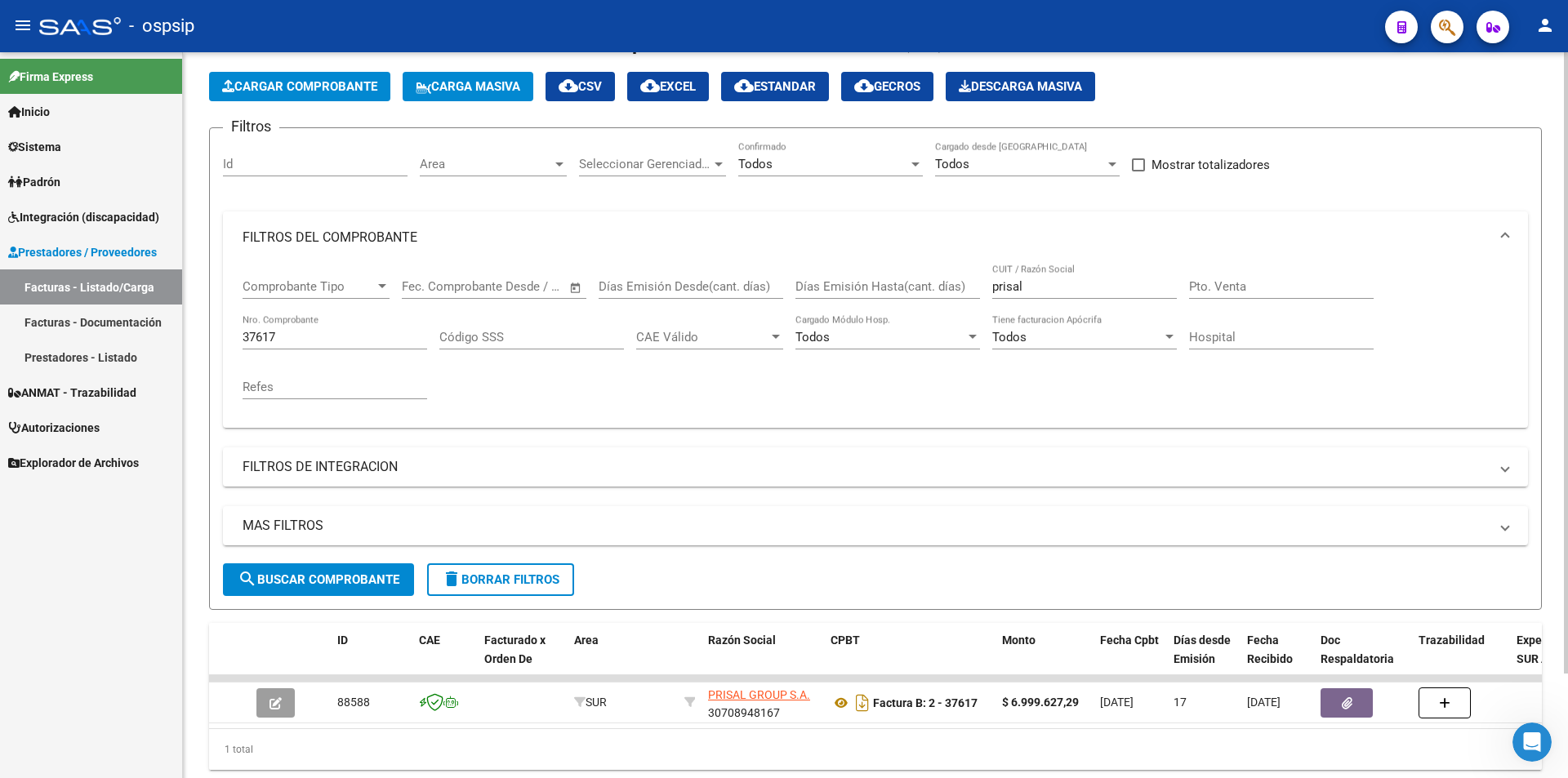
scroll to position [41, 0]
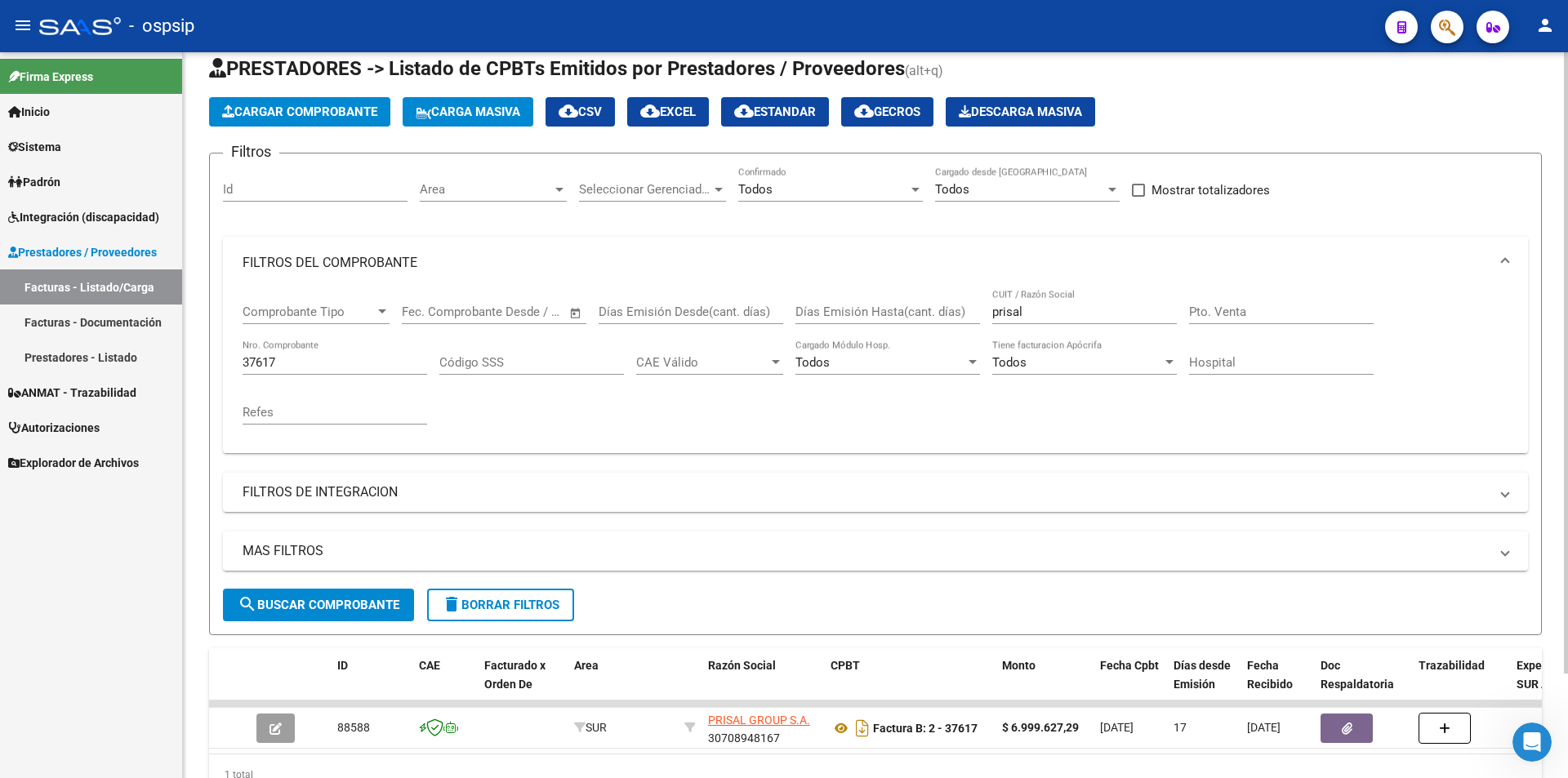
click at [307, 351] on div "37617 Nro. Comprobante" at bounding box center [335, 357] width 184 height 35
type input "3"
click at [917, 190] on div at bounding box center [916, 189] width 8 height 4
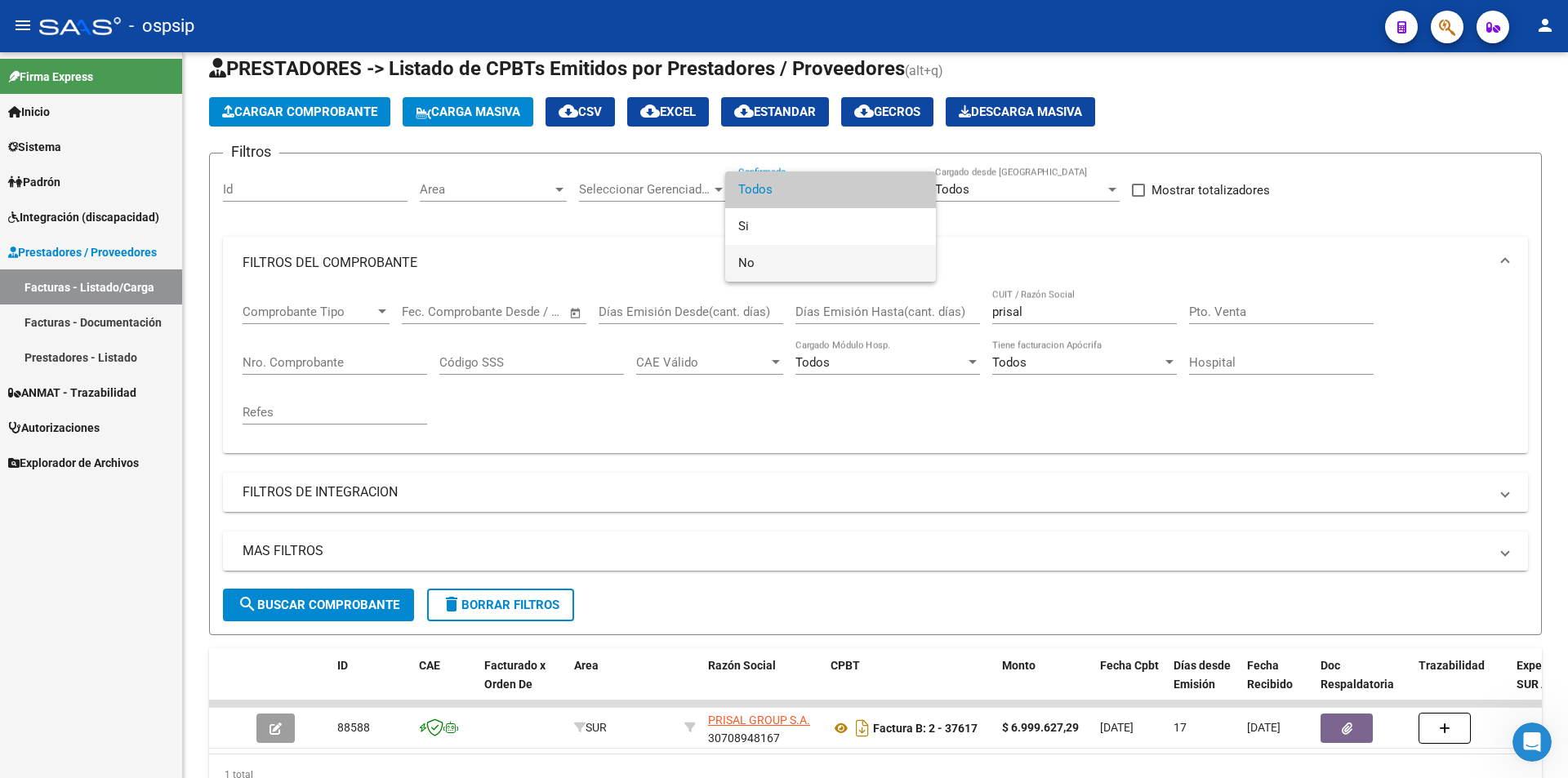
click at [798, 268] on span "No" at bounding box center [831, 263] width 184 height 37
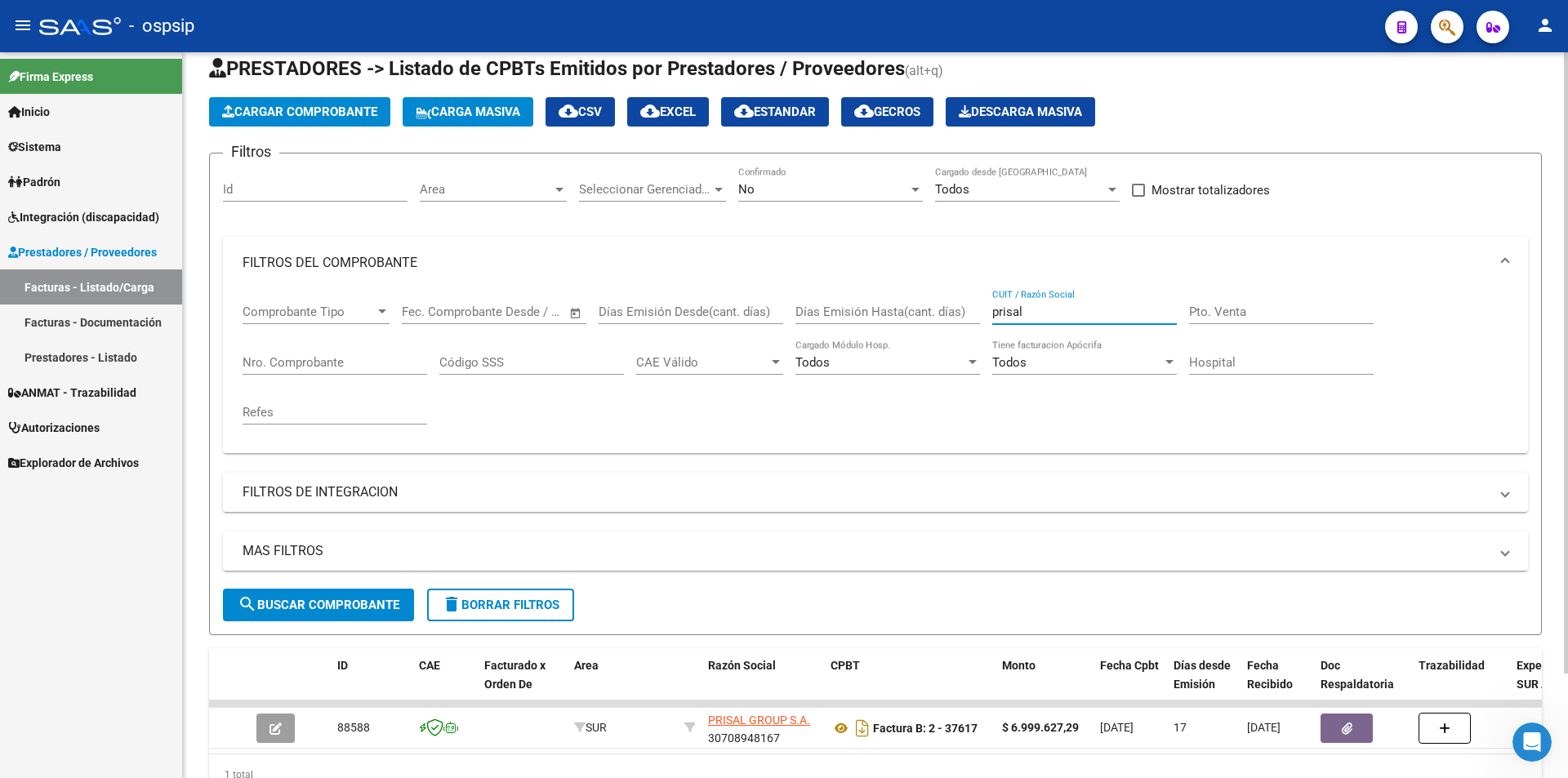
click at [1031, 314] on input "prisal" at bounding box center [1085, 312] width 184 height 15
type input "p"
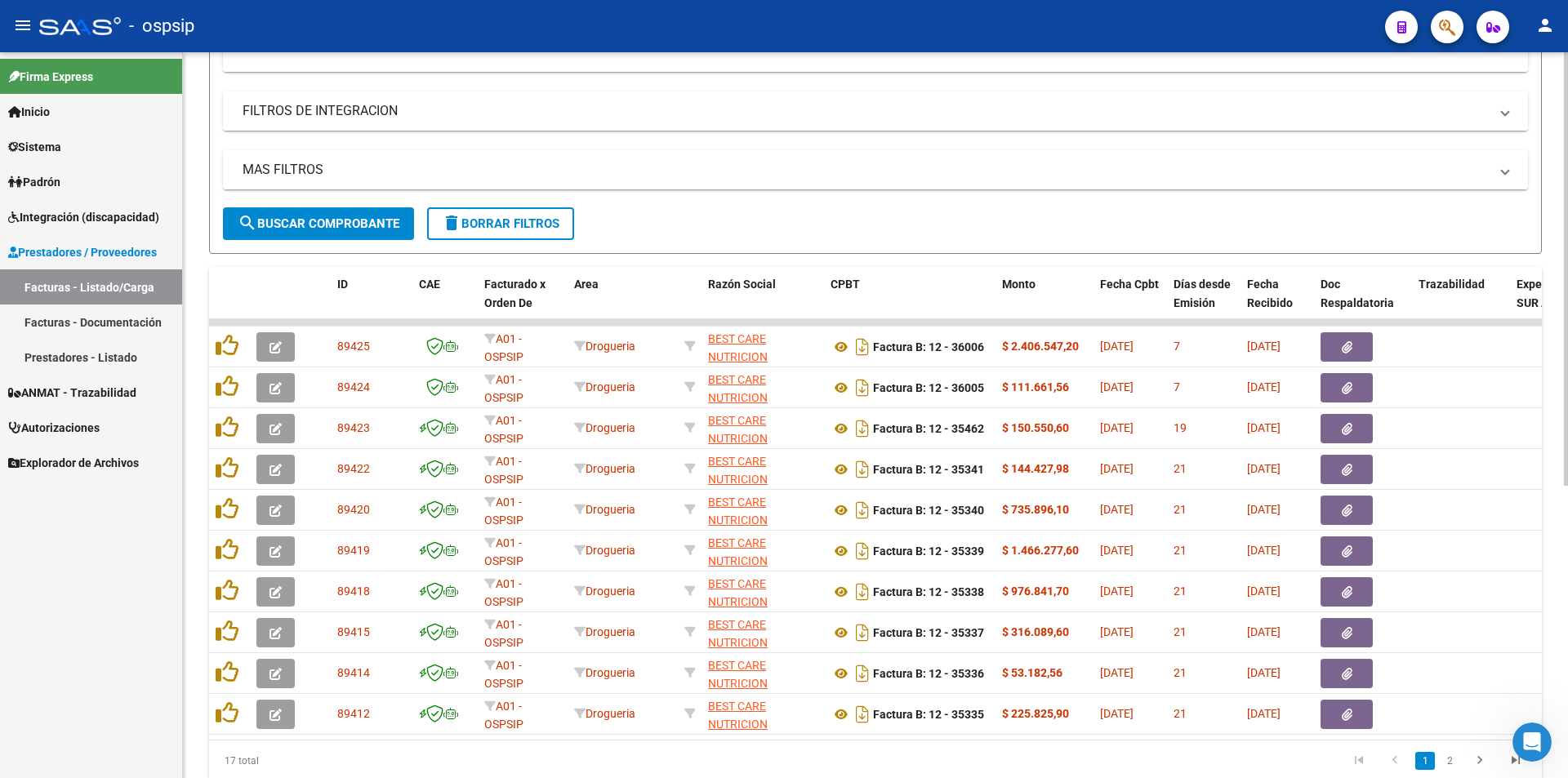
scroll to position [449, 0]
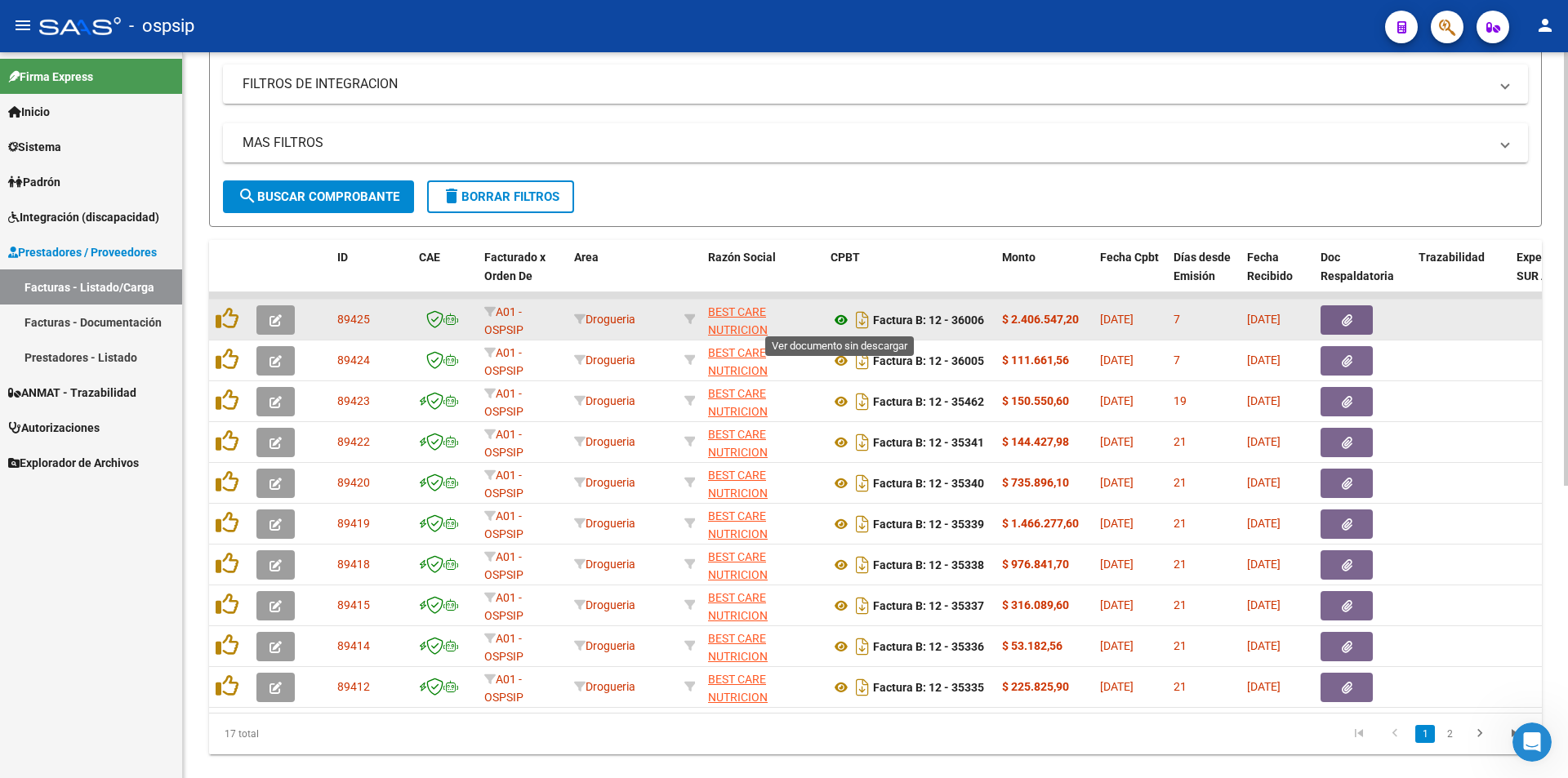
click at [836, 319] on icon at bounding box center [841, 320] width 22 height 20
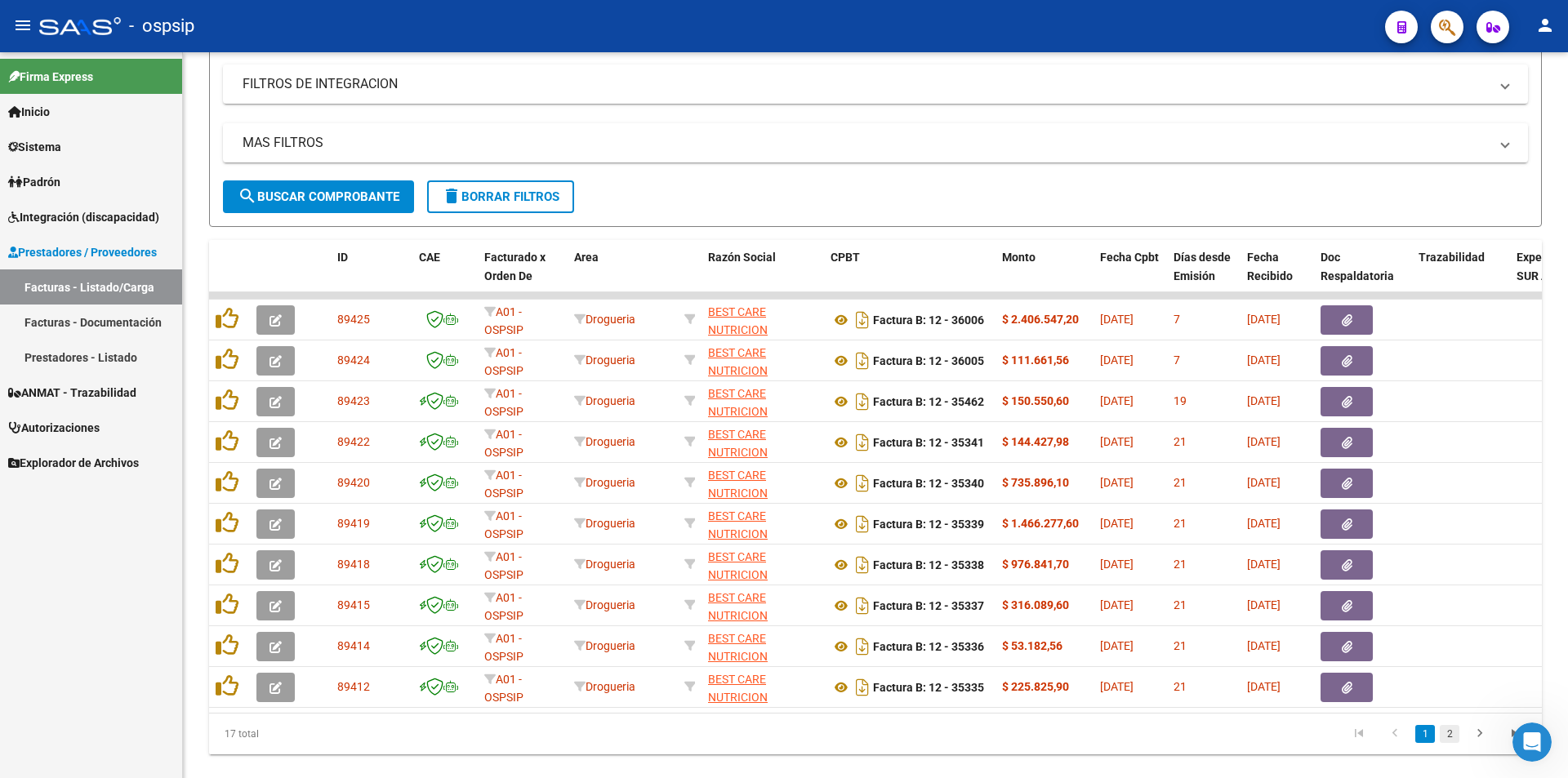
click at [1453, 743] on link "2" at bounding box center [1450, 734] width 20 height 18
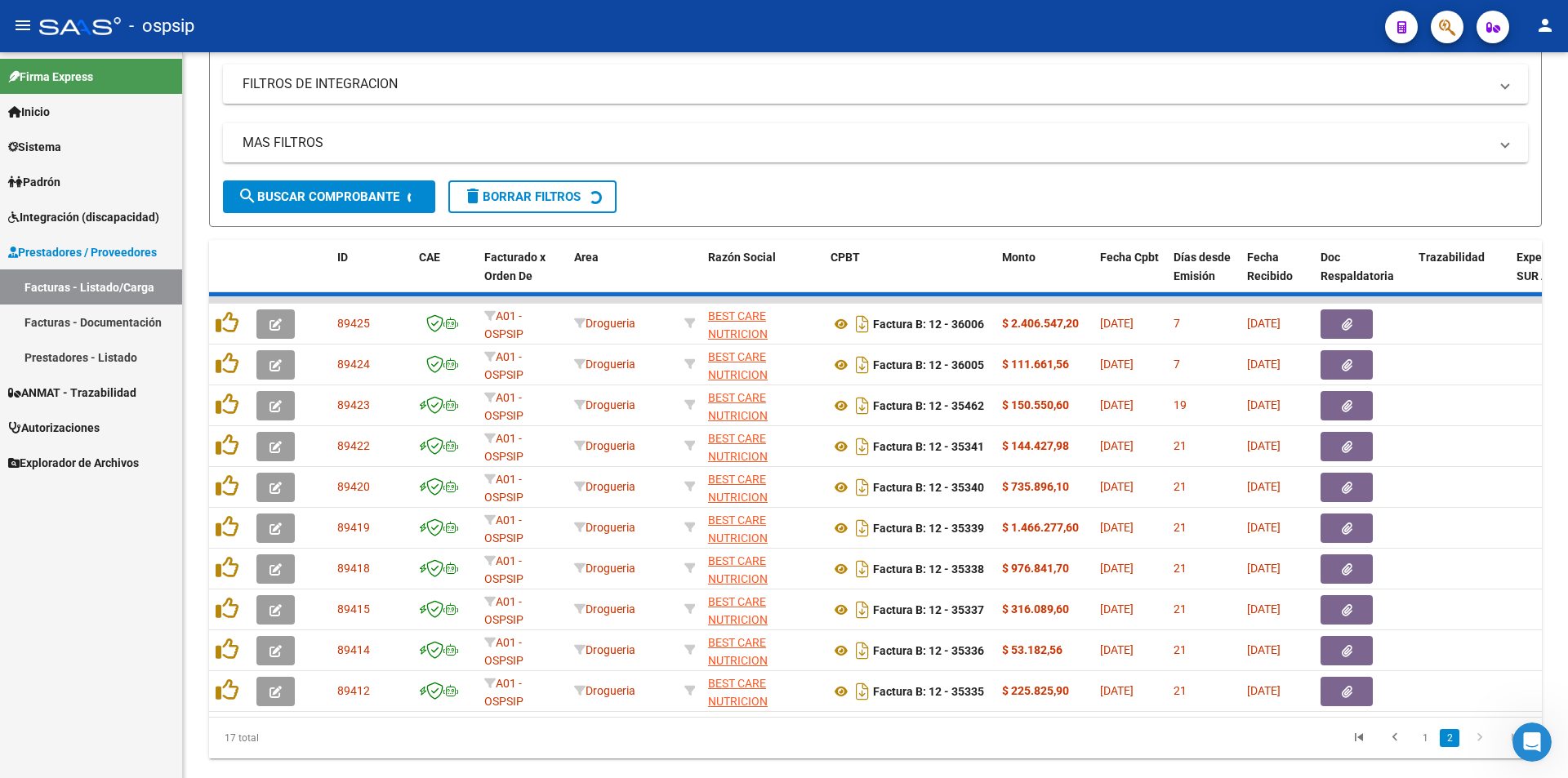
scroll to position [368, 0]
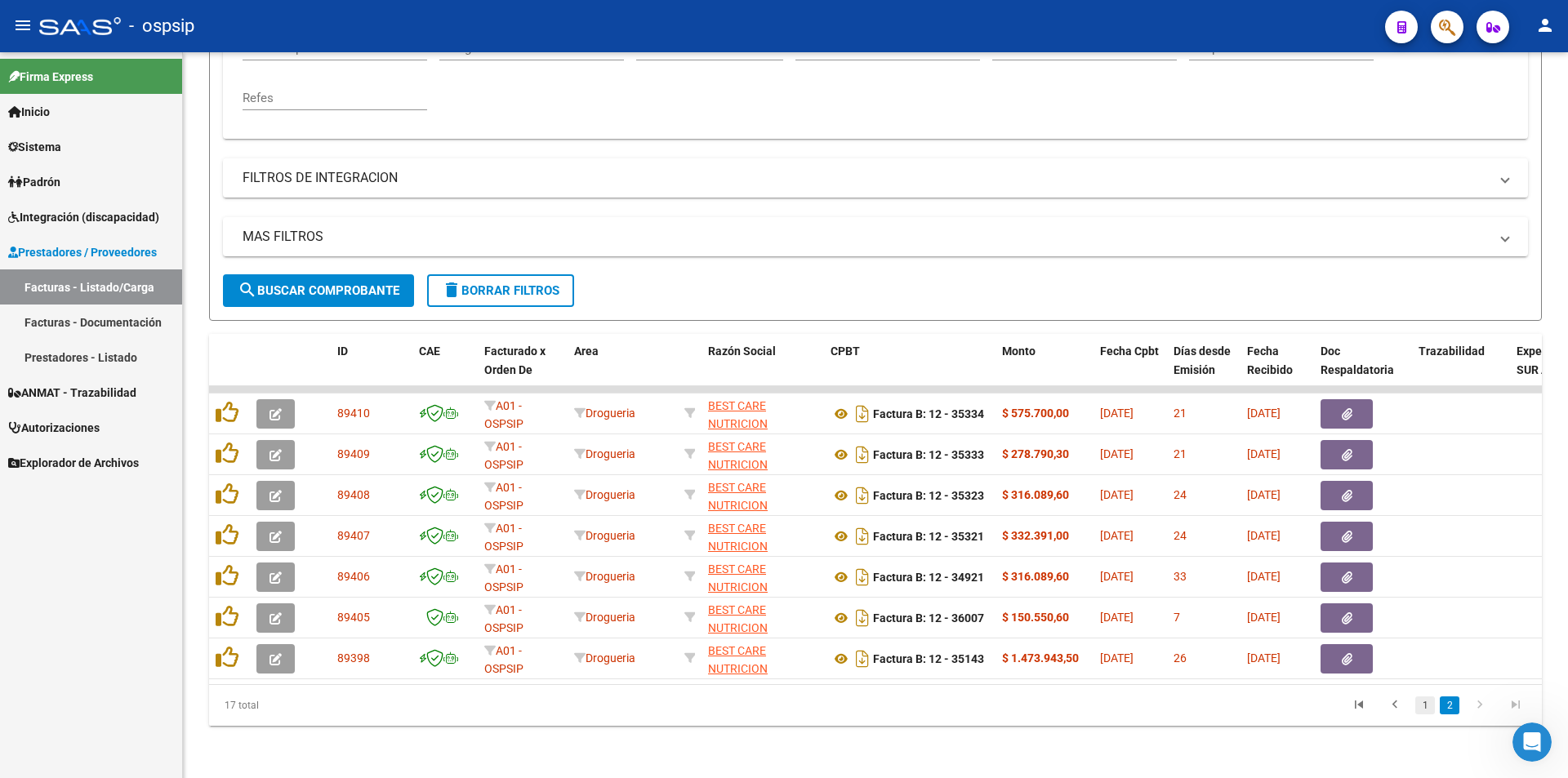
click at [1424, 708] on link "1" at bounding box center [1426, 706] width 20 height 18
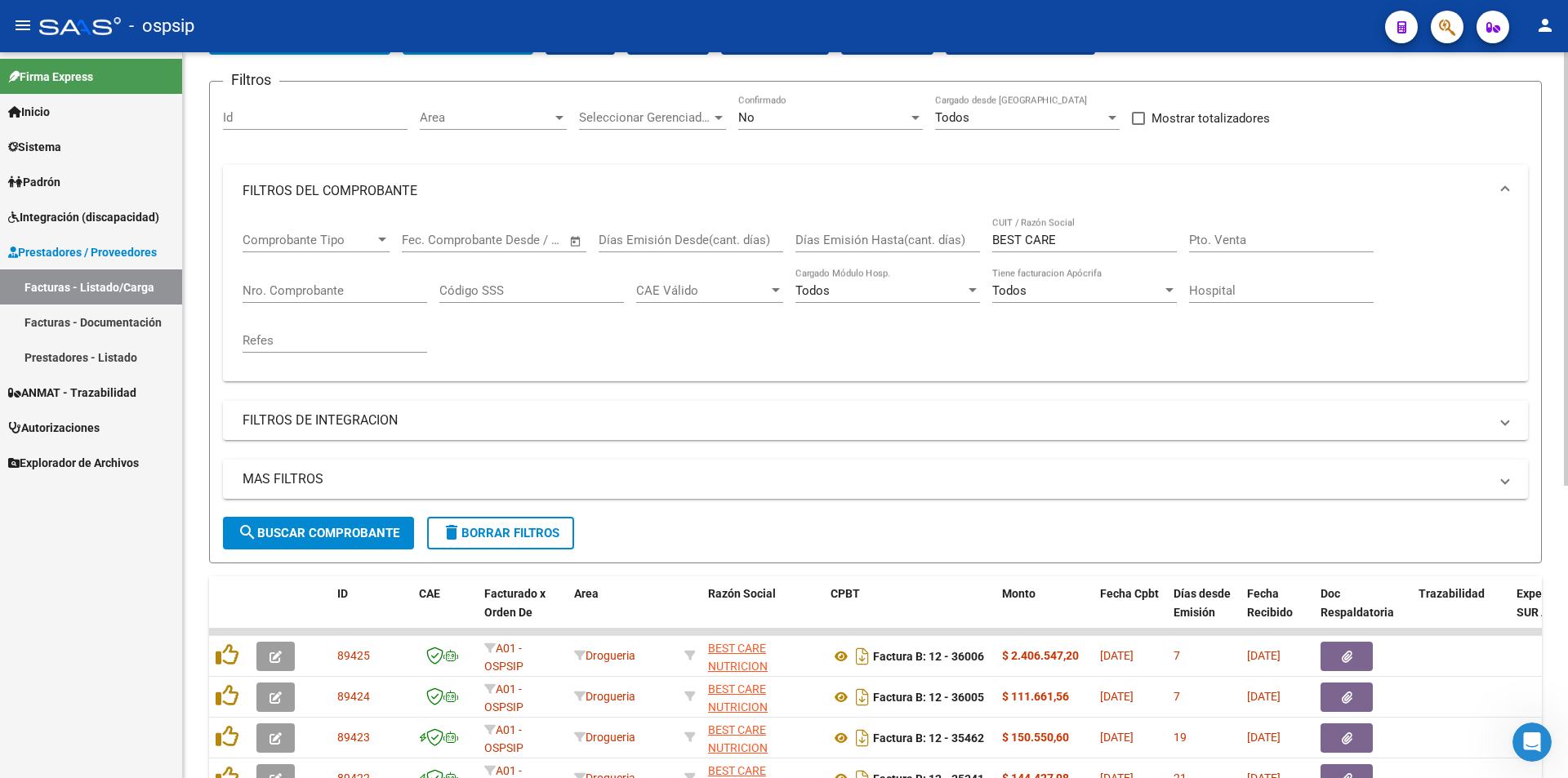
scroll to position [41, 0]
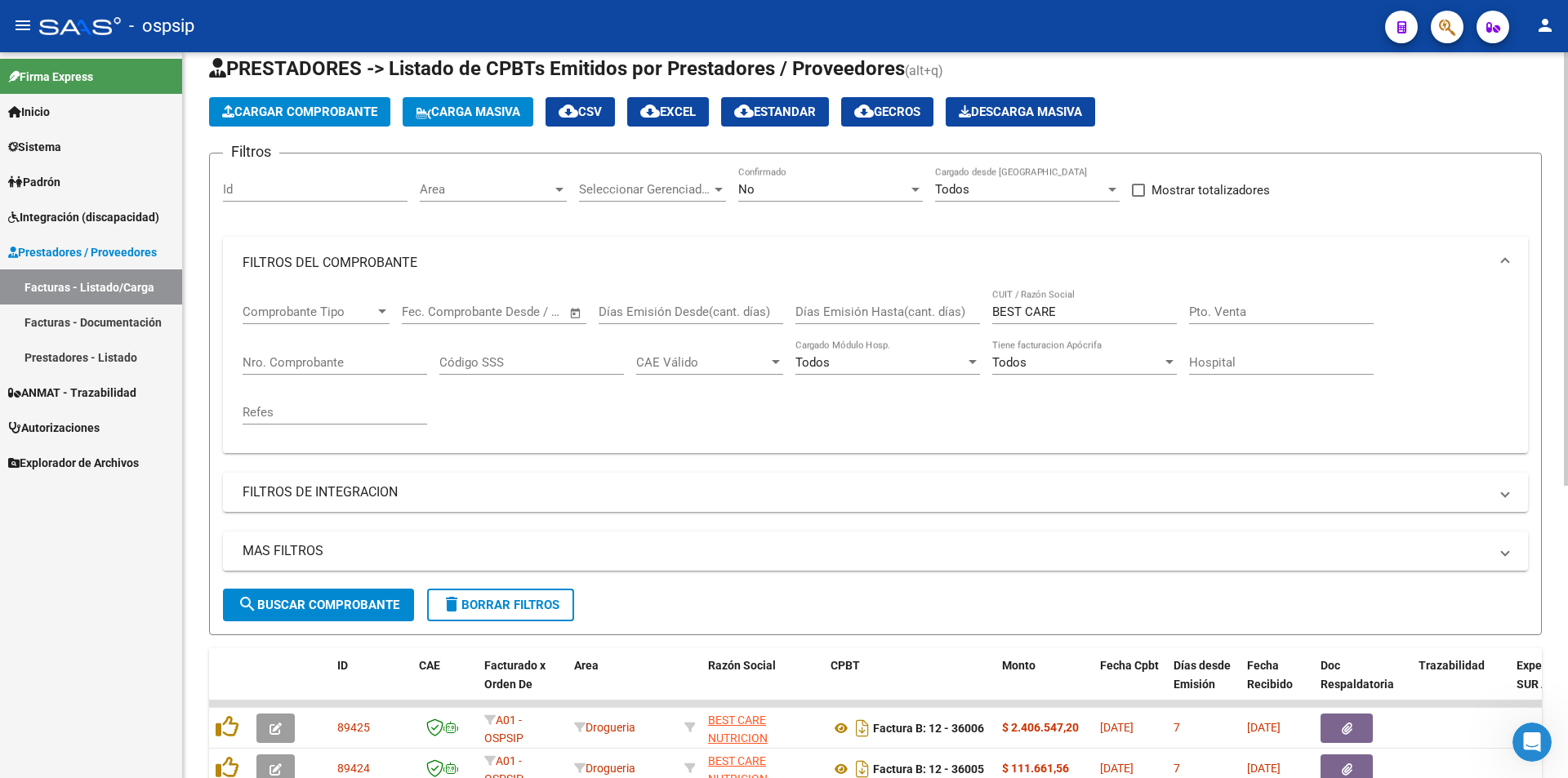
click at [1079, 317] on input "BEST CARE" at bounding box center [1085, 312] width 184 height 15
type input "B"
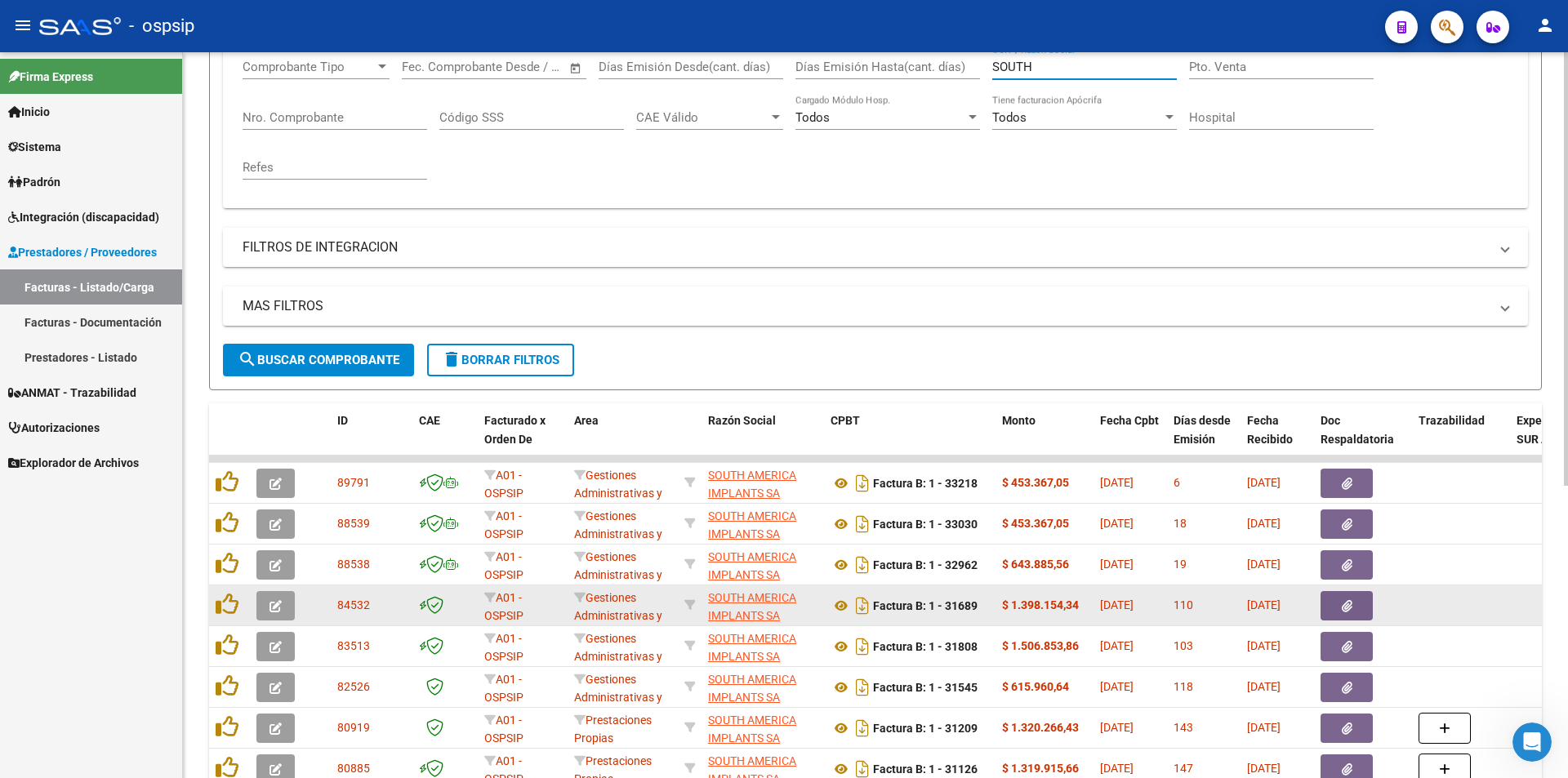
scroll to position [368, 0]
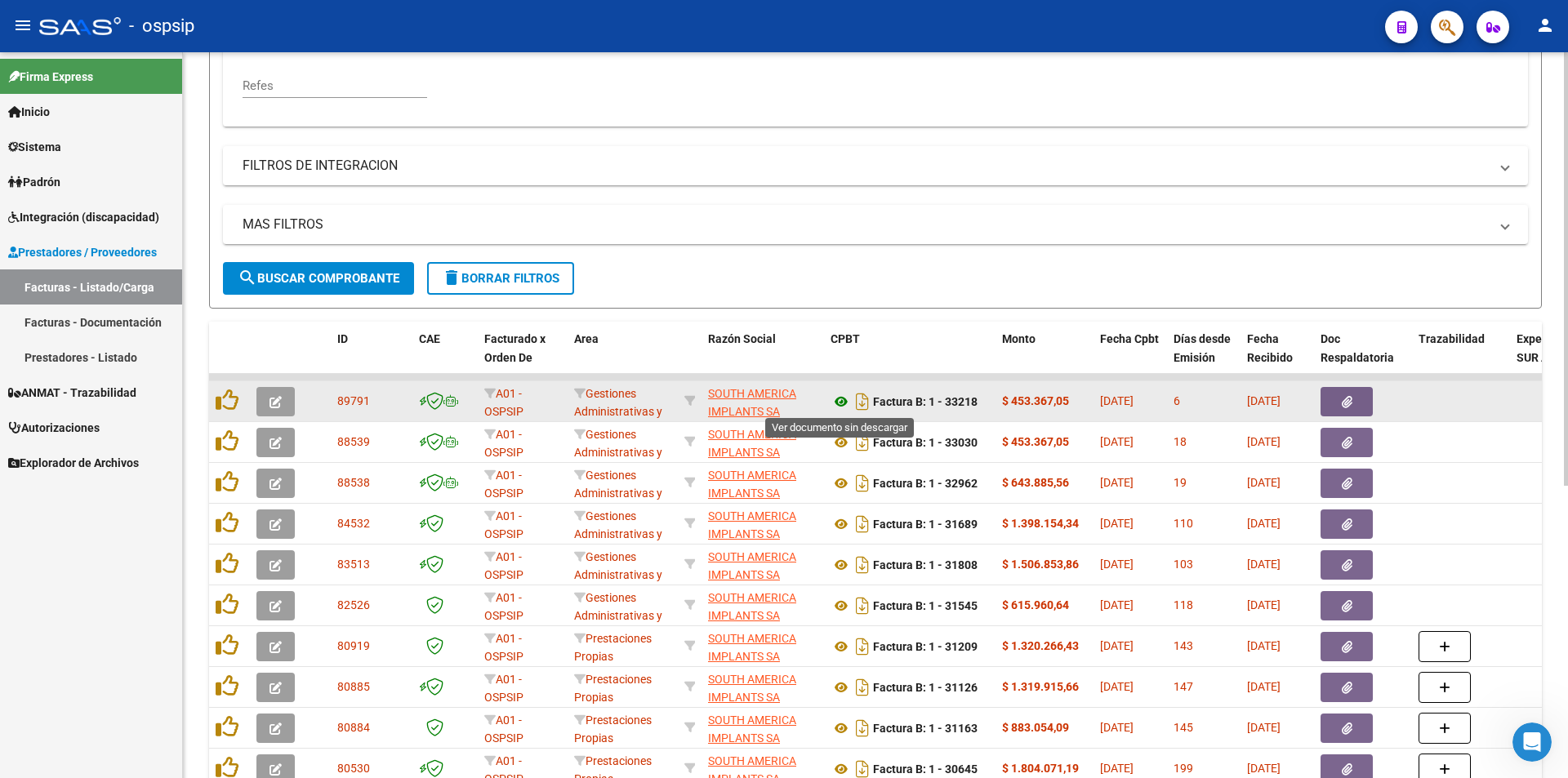
type input "SOUTH"
click at [838, 403] on icon at bounding box center [841, 402] width 22 height 20
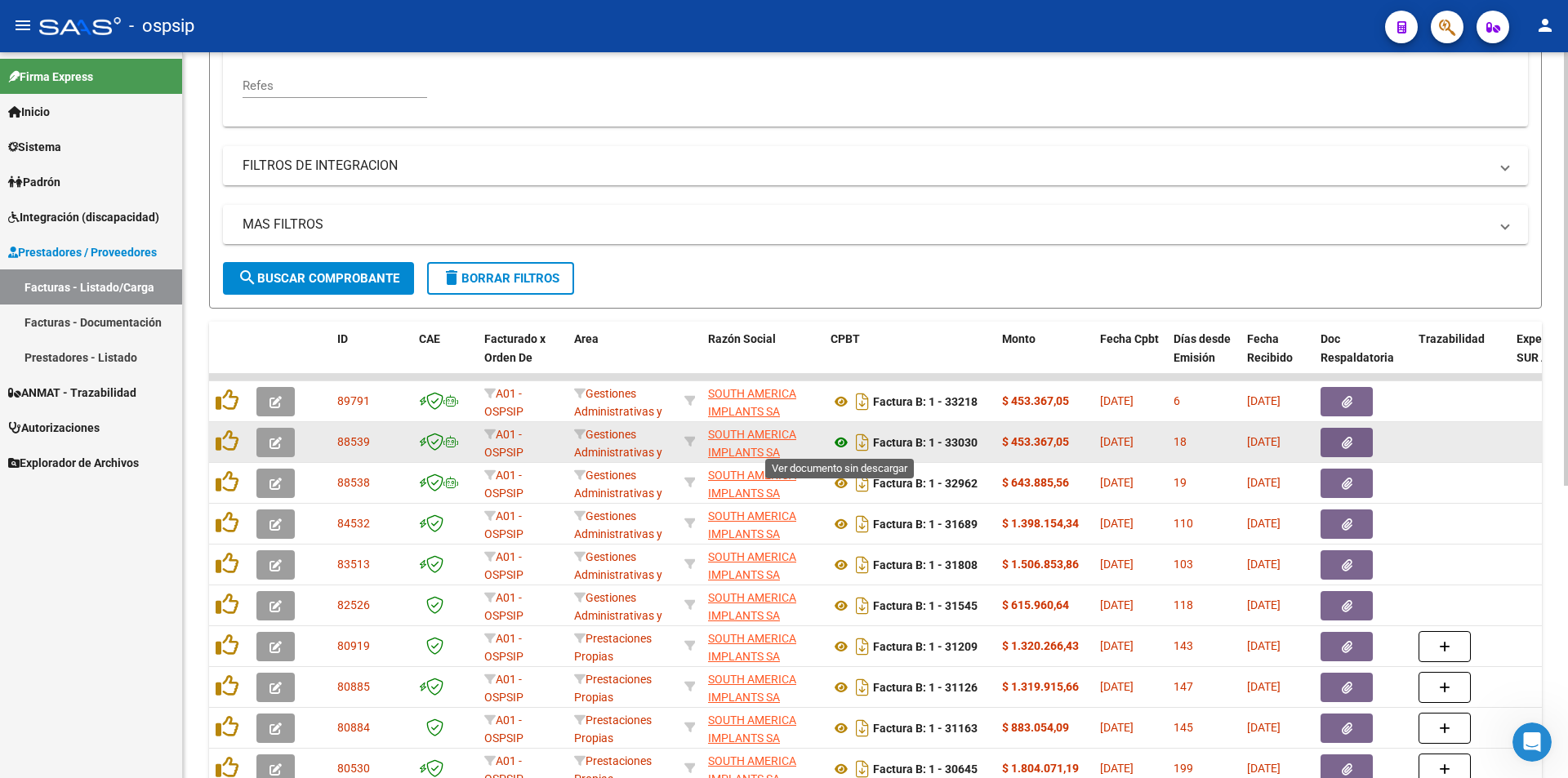
click at [840, 446] on icon at bounding box center [841, 443] width 22 height 20
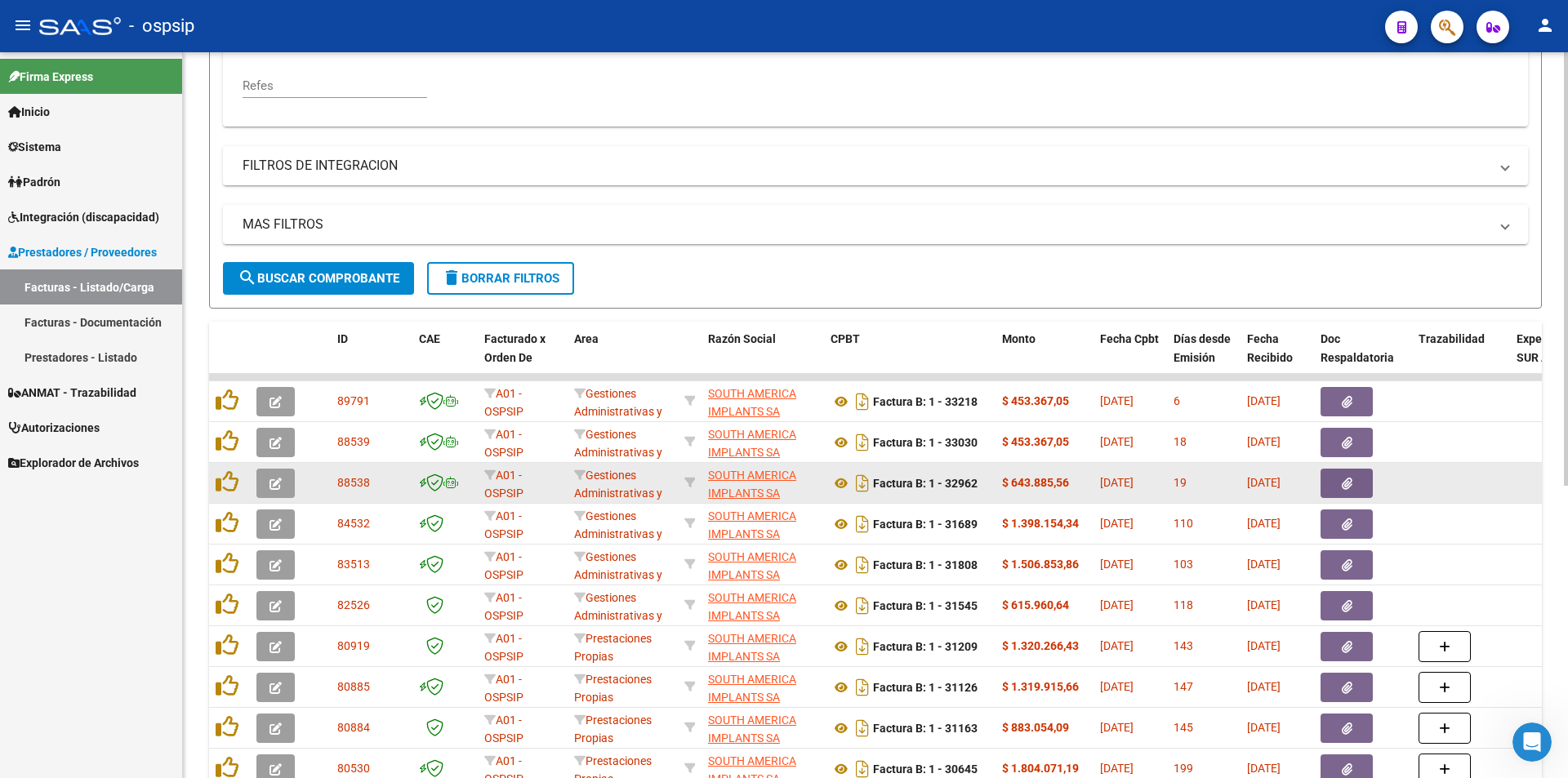
click at [1350, 482] on icon "button" at bounding box center [1347, 483] width 11 height 12
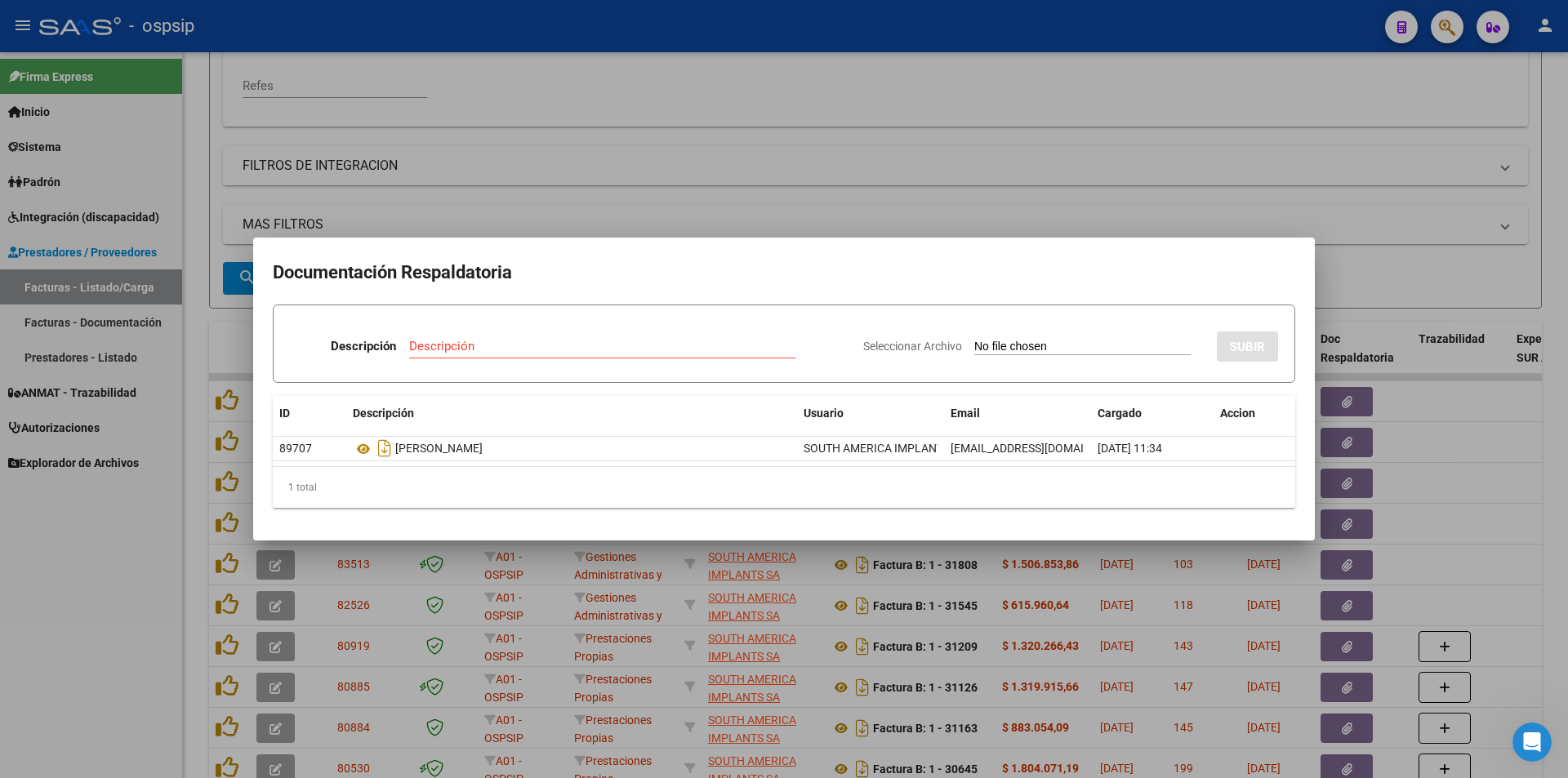
click at [1205, 85] on div at bounding box center [784, 389] width 1568 height 778
